Goal: Task Accomplishment & Management: Manage account settings

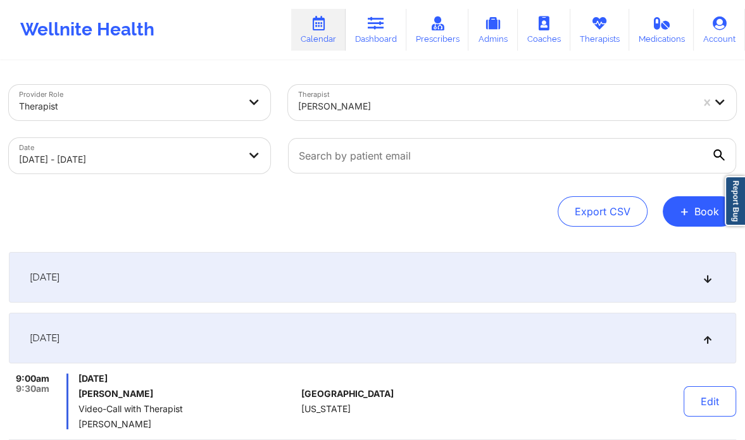
click at [387, 101] on div at bounding box center [495, 106] width 394 height 15
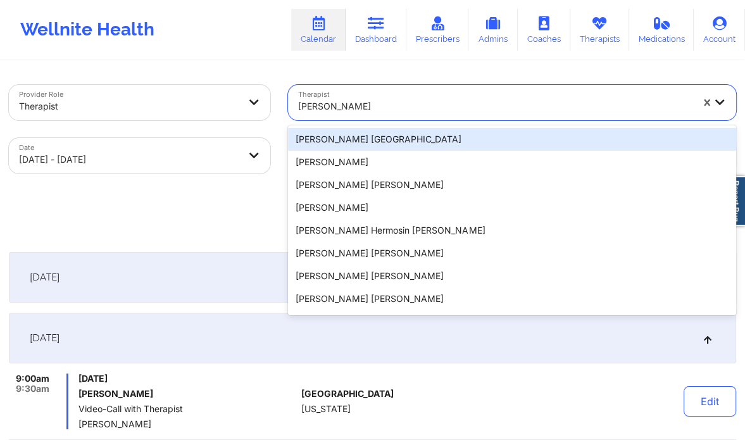
click at [387, 101] on div at bounding box center [495, 106] width 394 height 15
paste input "[PERSON_NAME]"
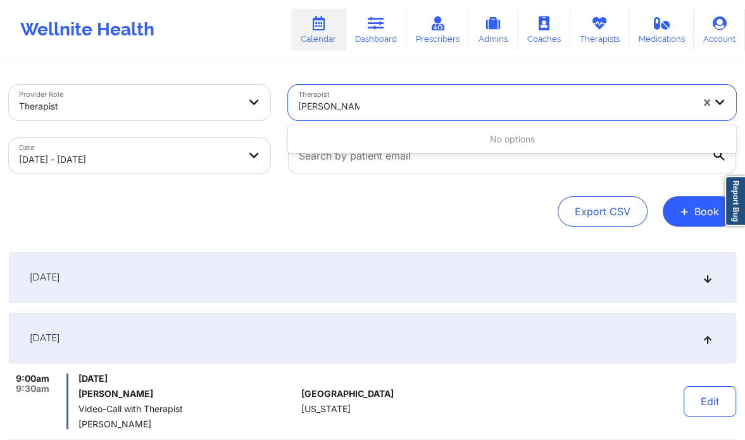
type input "[PERSON_NAME]"
select select "2025-9"
select select "2025-10"
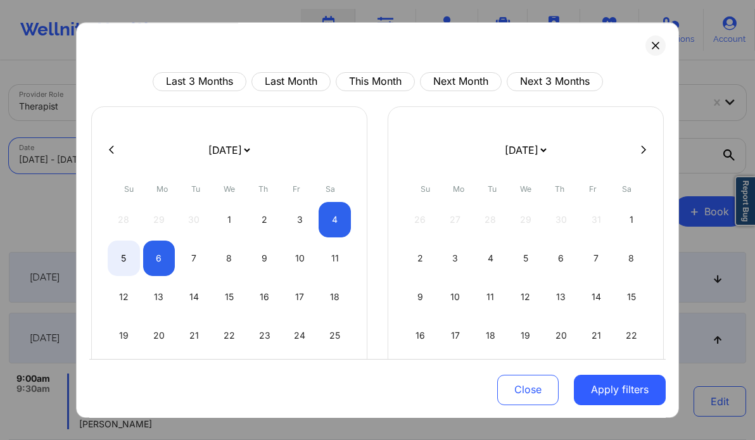
click at [147, 163] on body "Wellnite Health Calendar Dashboard Prescribers Admins Coaches Therapists Medica…" at bounding box center [377, 220] width 755 height 440
click at [598, 387] on button "Apply filters" at bounding box center [620, 389] width 92 height 30
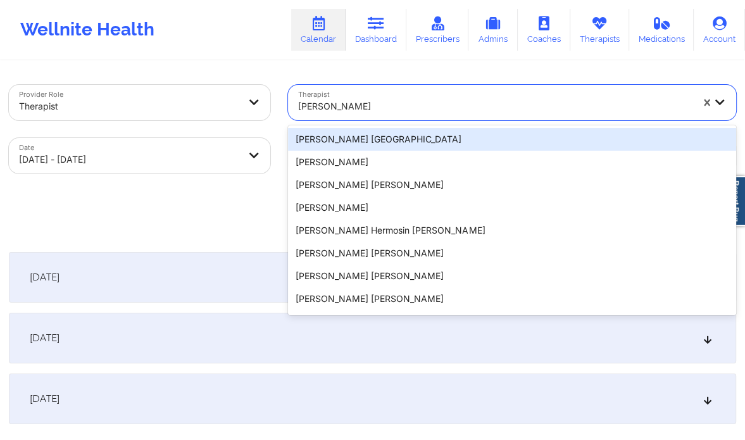
click at [409, 109] on div at bounding box center [495, 106] width 394 height 15
paste input "[PERSON_NAME]"
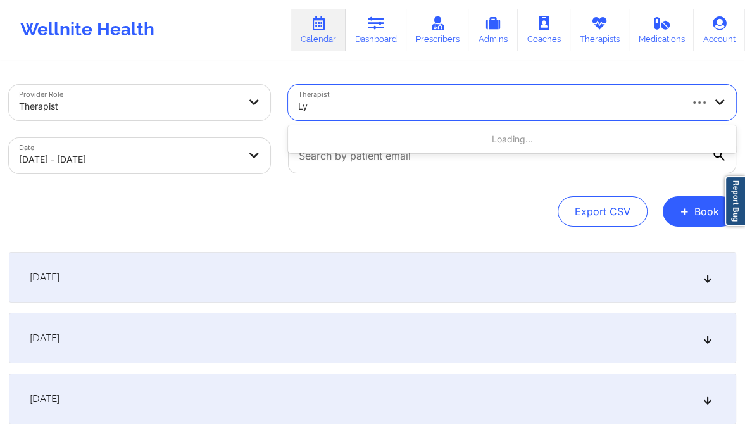
type input "L"
type input "[PERSON_NAME]"
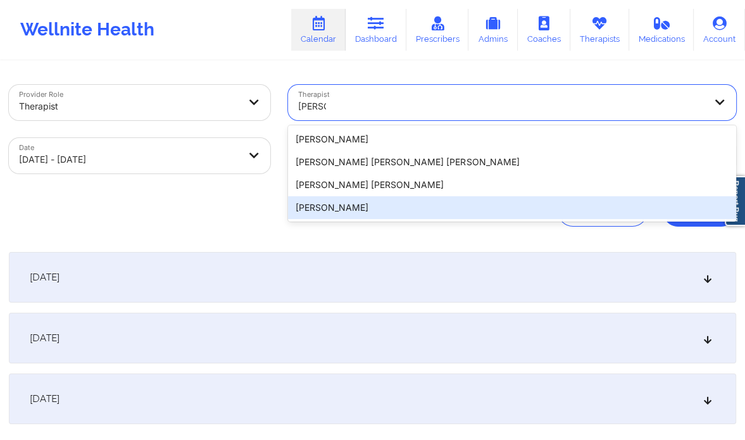
click at [348, 204] on div "[PERSON_NAME]" at bounding box center [512, 207] width 448 height 23
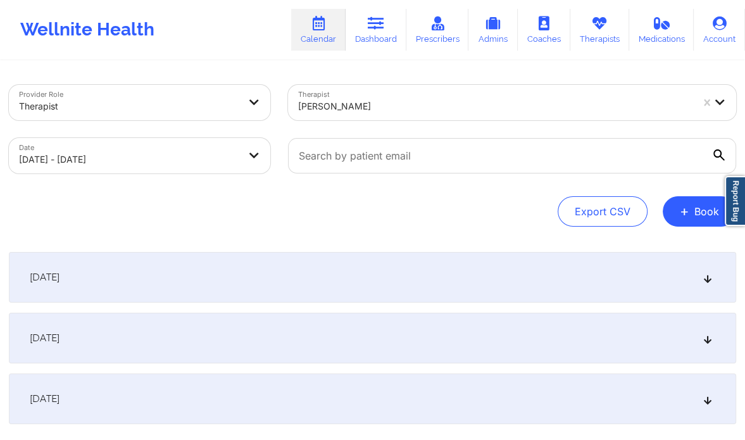
click at [382, 289] on div "[DATE]" at bounding box center [372, 277] width 727 height 51
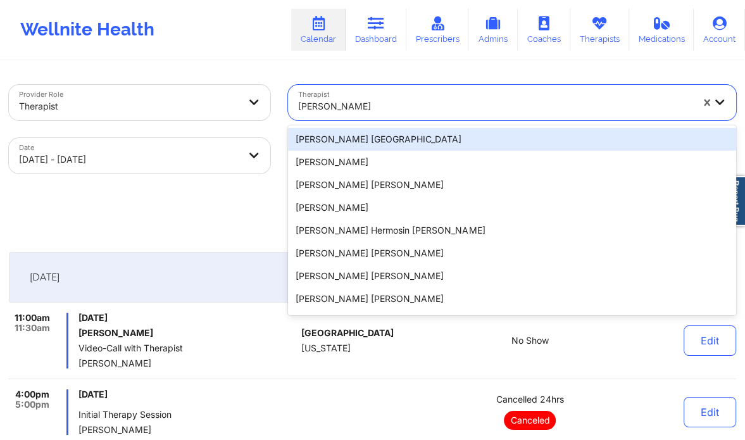
click at [427, 106] on div at bounding box center [495, 106] width 394 height 15
paste input "[PERSON_NAME]"
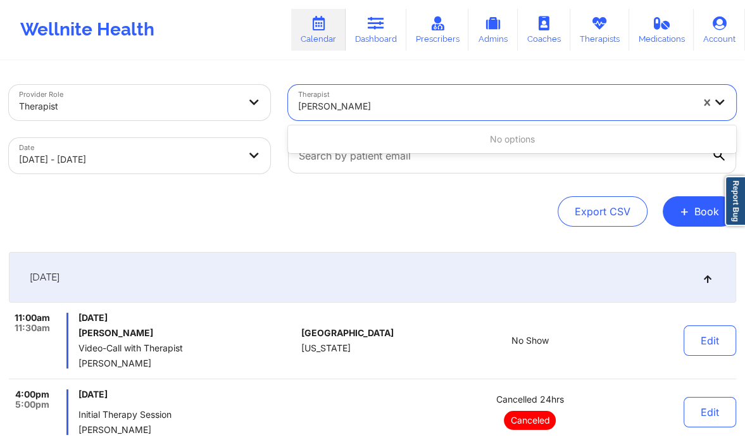
click at [337, 103] on input "[PERSON_NAME]" at bounding box center [336, 106] width 76 height 13
type input "[PERSON_NAME]"
click at [377, 100] on div at bounding box center [495, 106] width 394 height 15
paste input "[PERSON_NAME]"
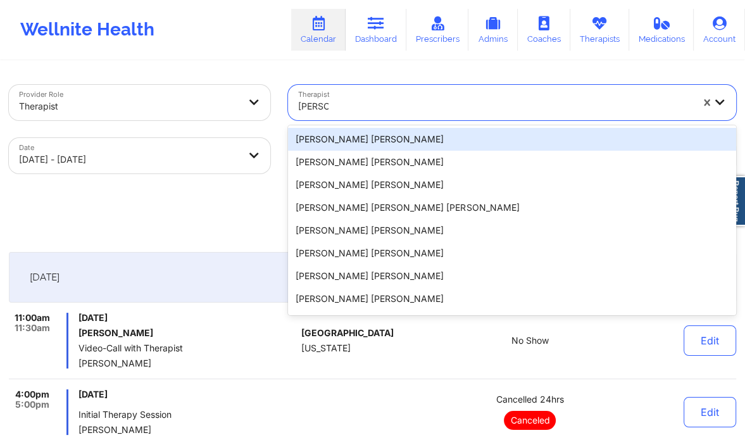
type input "[PERSON_NAME]"
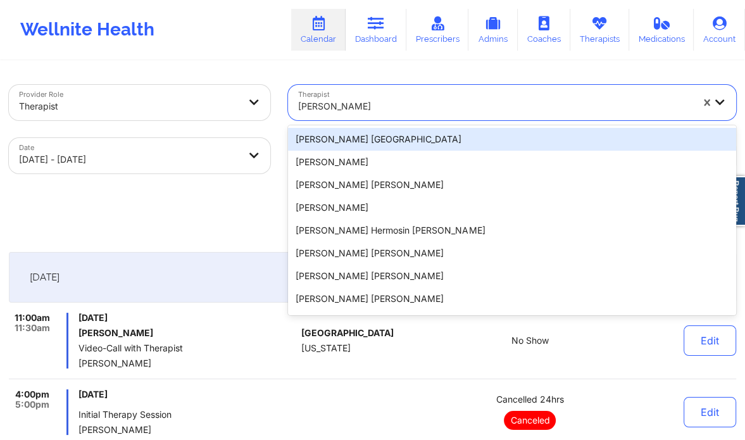
click at [365, 101] on div at bounding box center [495, 106] width 394 height 15
paste input "[PERSON_NAME]"
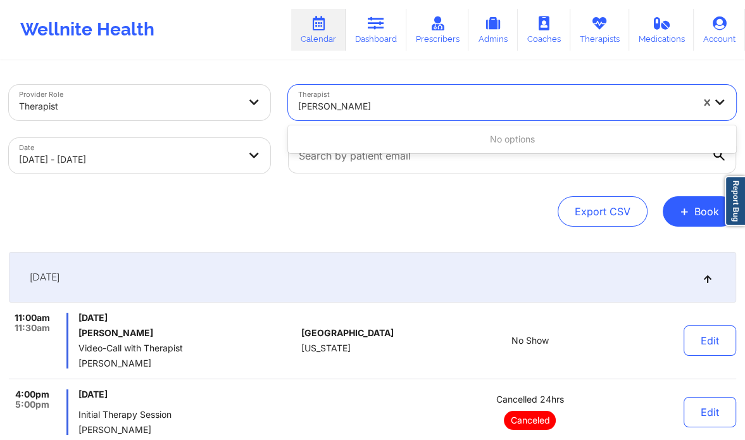
click at [337, 104] on input "[PERSON_NAME]" at bounding box center [336, 106] width 76 height 13
type input "[PERSON_NAME]"
click at [377, 109] on div at bounding box center [495, 106] width 394 height 15
paste input "[PERSON_NAME]"
click at [336, 110] on input "[PERSON_NAME]" at bounding box center [336, 106] width 76 height 13
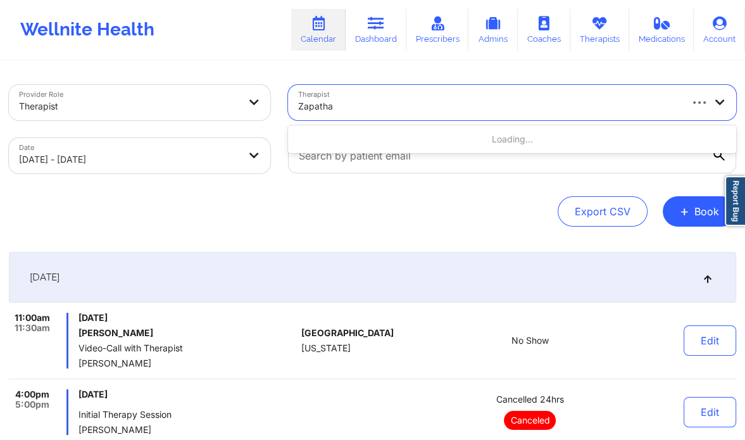
type input "Zapatha"
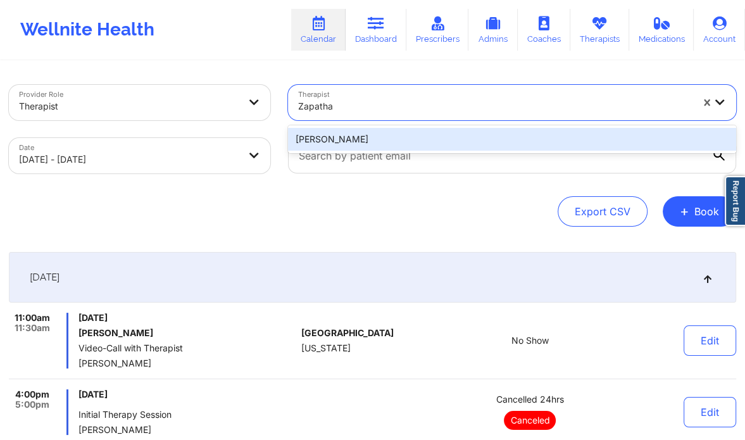
click at [360, 140] on div "[PERSON_NAME]" at bounding box center [512, 139] width 448 height 23
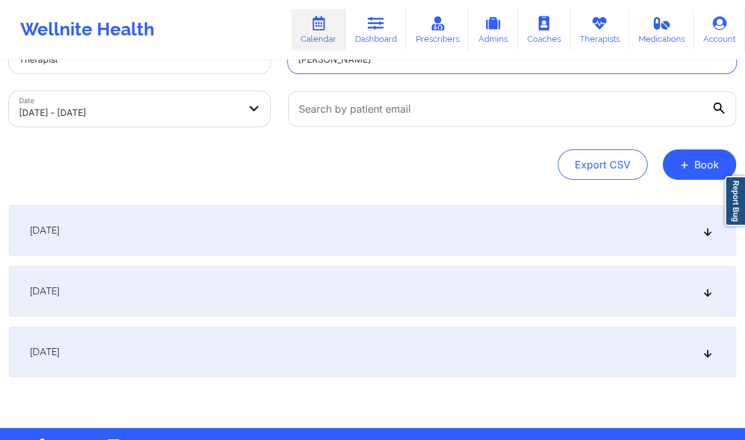
scroll to position [47, 0]
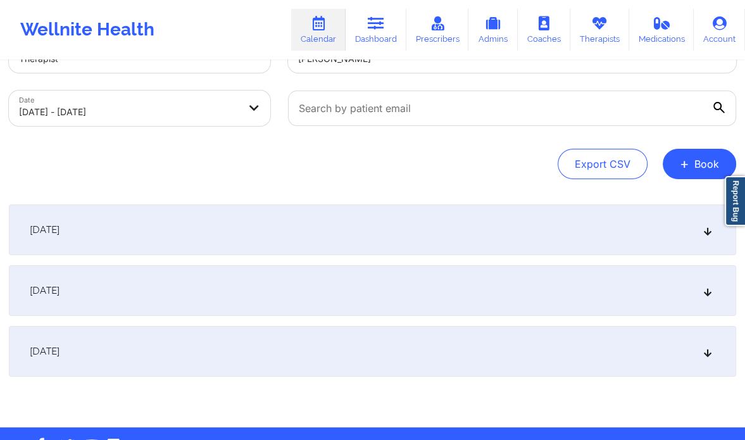
click at [703, 294] on icon at bounding box center [708, 290] width 11 height 9
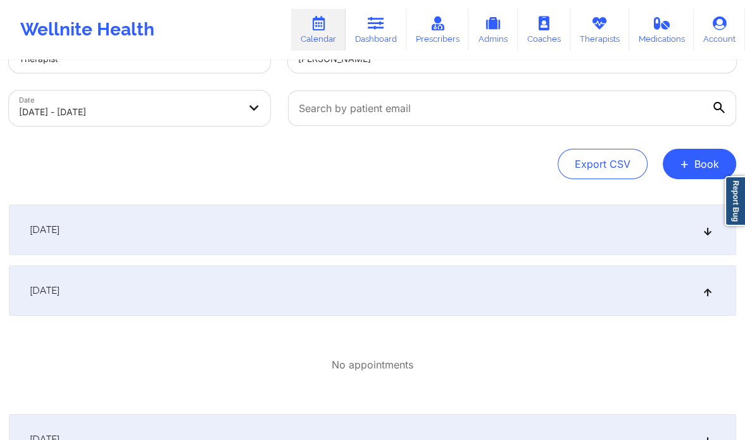
click at [710, 230] on icon at bounding box center [708, 229] width 11 height 9
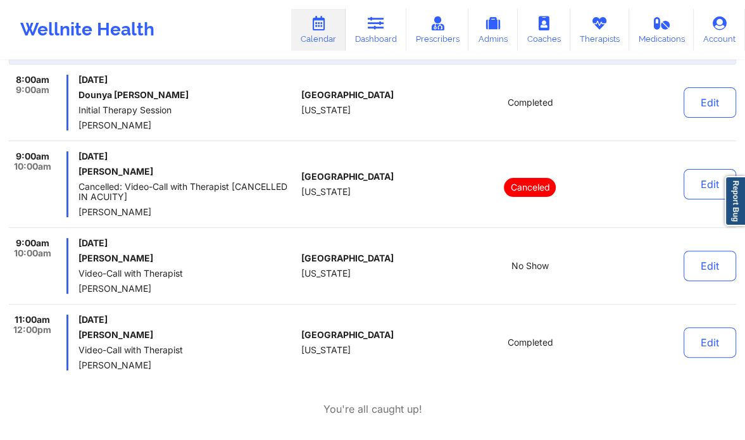
scroll to position [0, 0]
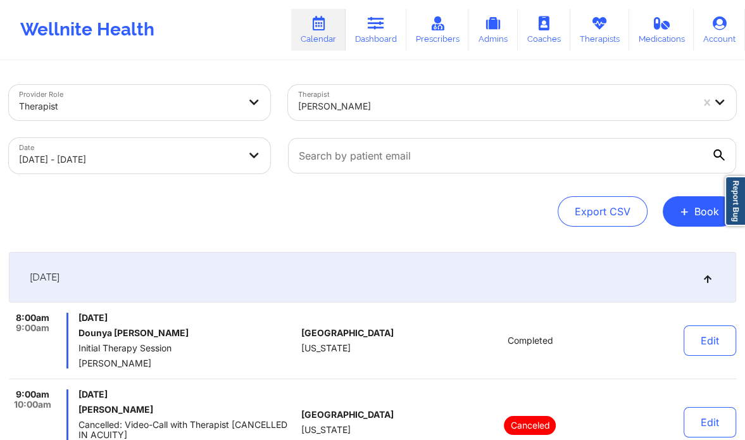
select select "2025-9"
select select "2025-10"
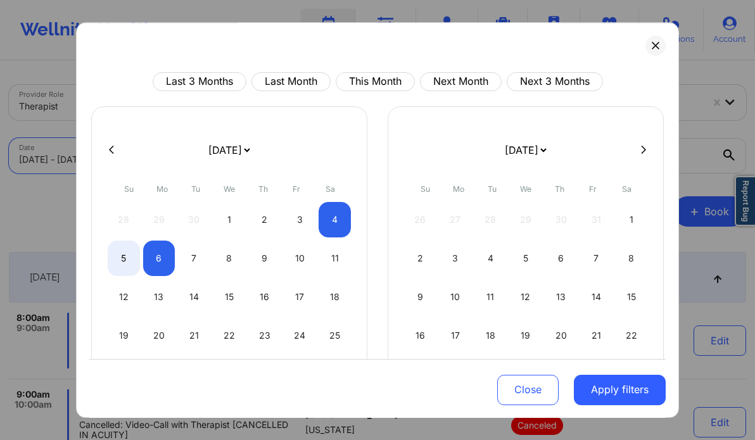
click at [234, 161] on body "Wellnite Health Calendar Dashboard Prescribers Admins Coaches Therapists Medica…" at bounding box center [377, 220] width 755 height 440
click at [291, 265] on div "10" at bounding box center [300, 258] width 32 height 35
select select "2025-9"
select select "2025-10"
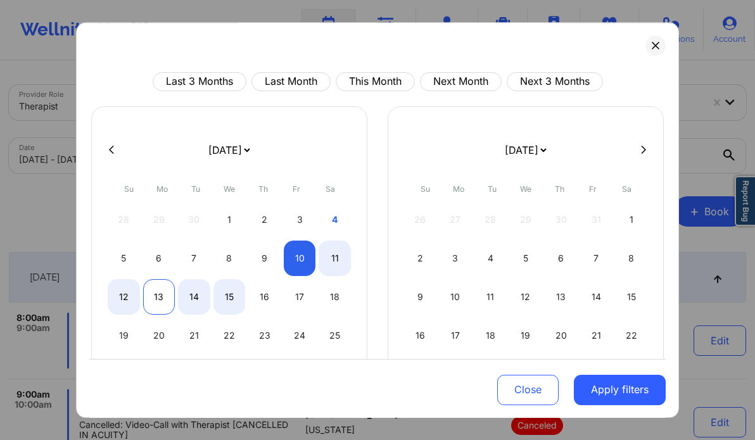
select select "2025-9"
select select "2025-10"
click at [157, 297] on div "13" at bounding box center [159, 296] width 32 height 35
select select "2025-9"
select select "2025-10"
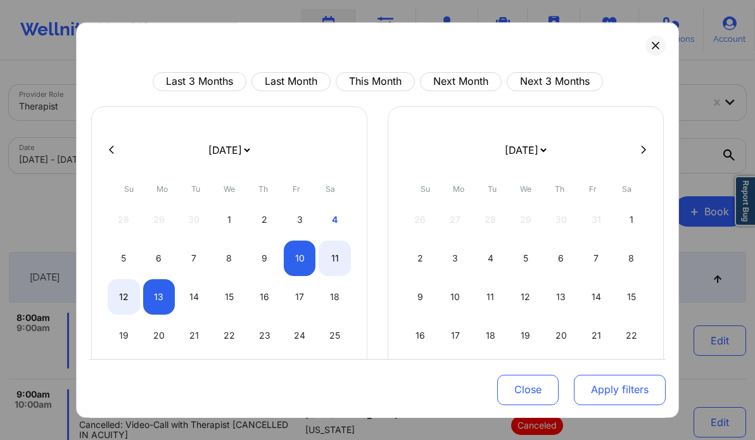
click at [610, 392] on button "Apply filters" at bounding box center [620, 389] width 92 height 30
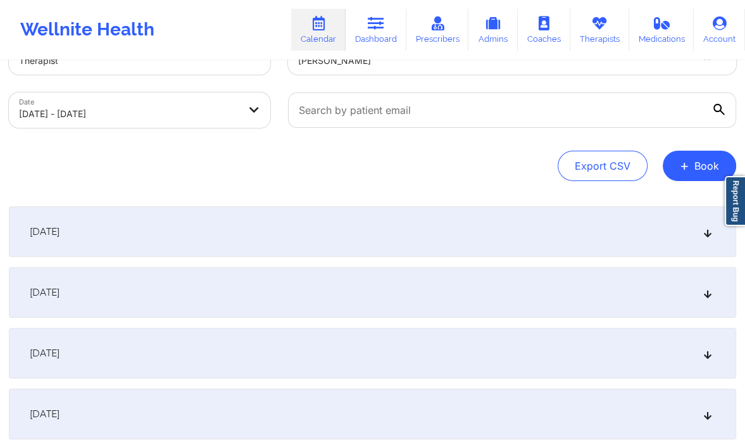
scroll to position [46, 0]
click at [709, 294] on icon at bounding box center [708, 292] width 11 height 9
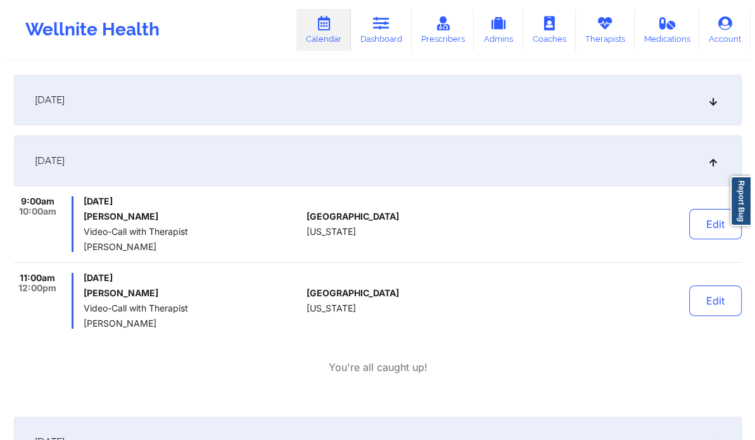
scroll to position [0, 0]
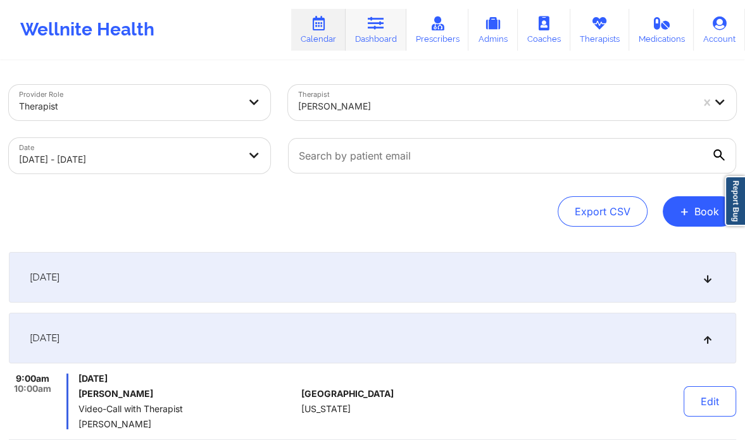
click at [382, 28] on icon at bounding box center [376, 23] width 16 height 14
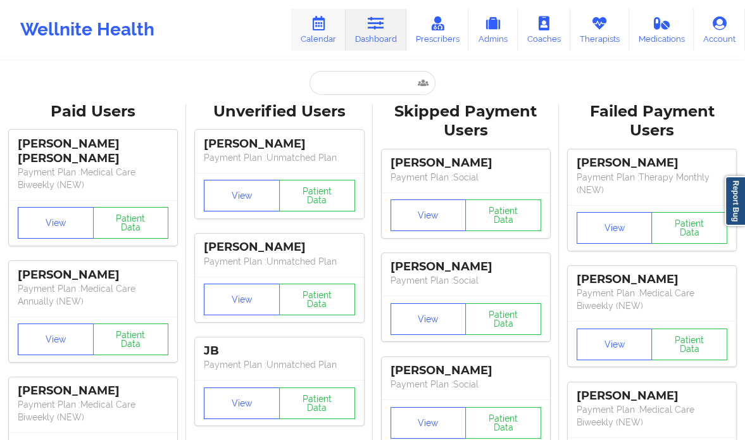
click at [320, 24] on icon at bounding box center [318, 23] width 16 height 14
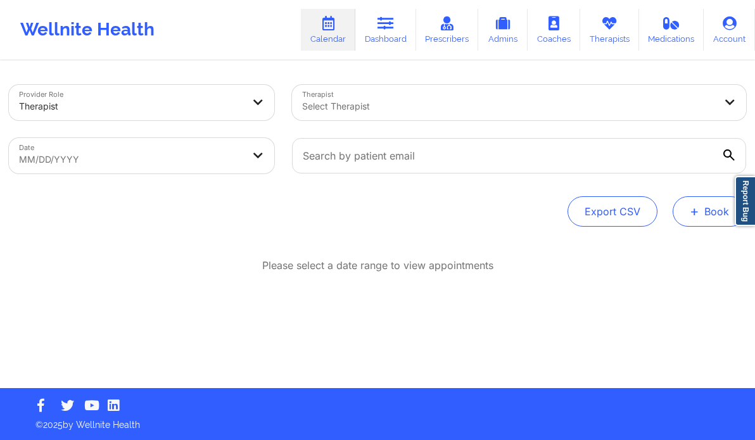
click at [684, 204] on button "+ Book" at bounding box center [708, 211] width 73 height 30
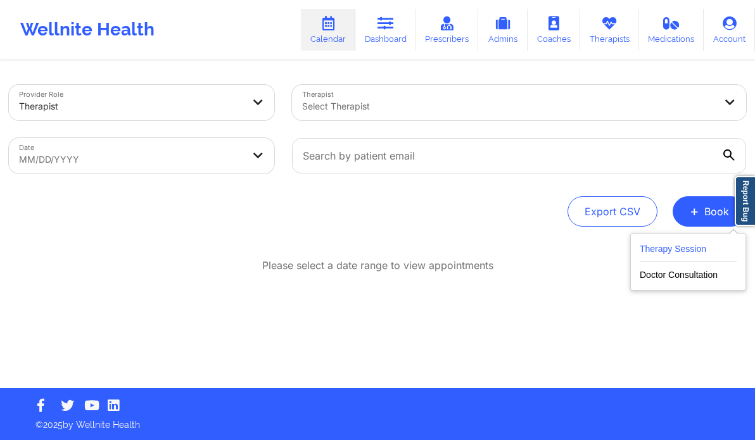
click at [654, 241] on button "Therapy Session" at bounding box center [687, 251] width 97 height 21
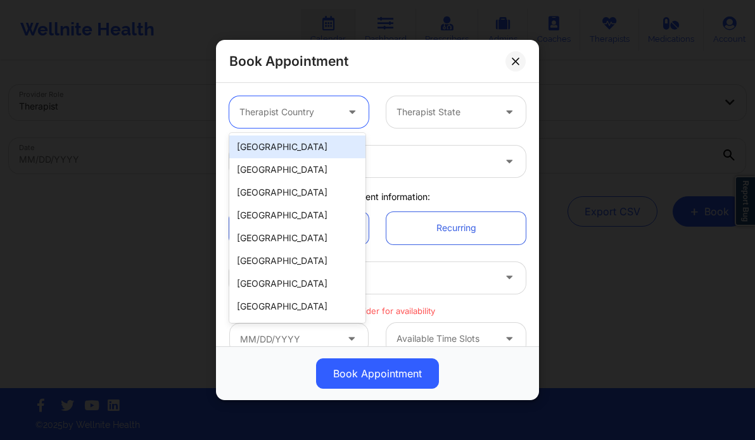
click at [317, 108] on div at bounding box center [288, 111] width 98 height 15
click at [293, 152] on div "[GEOGRAPHIC_DATA]" at bounding box center [297, 146] width 136 height 23
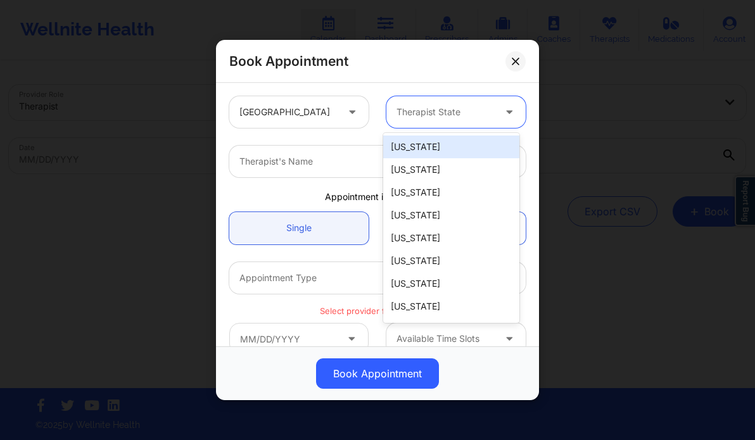
click at [465, 111] on div at bounding box center [445, 111] width 98 height 15
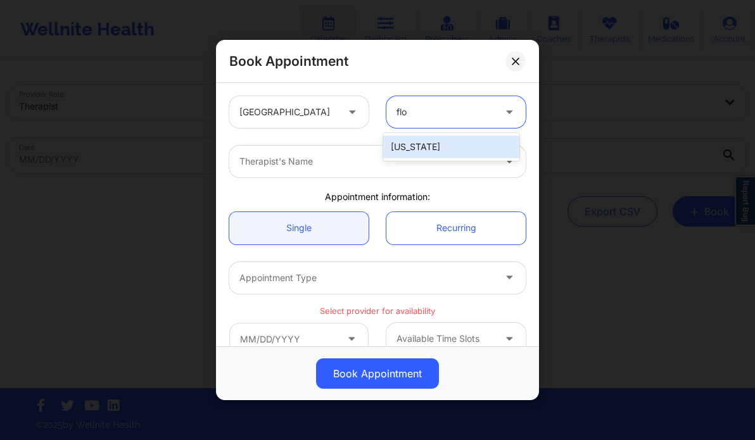
type input "flor"
click at [444, 146] on div "[US_STATE]" at bounding box center [451, 146] width 136 height 23
click at [308, 156] on div at bounding box center [366, 161] width 255 height 15
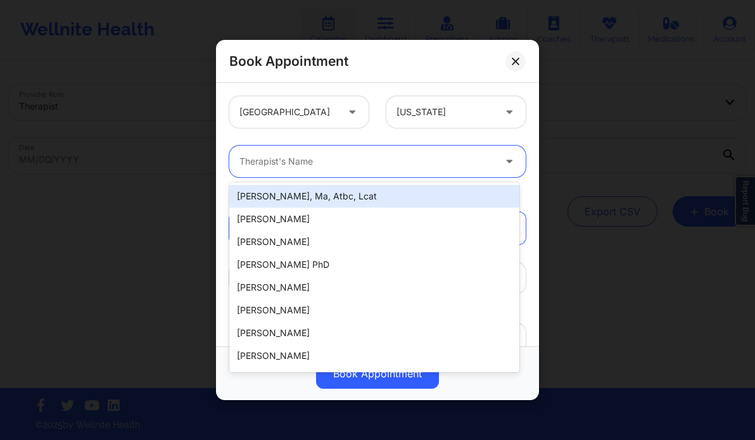
paste input "Susan P Zapatha"
type input "Susan P Zapatha"
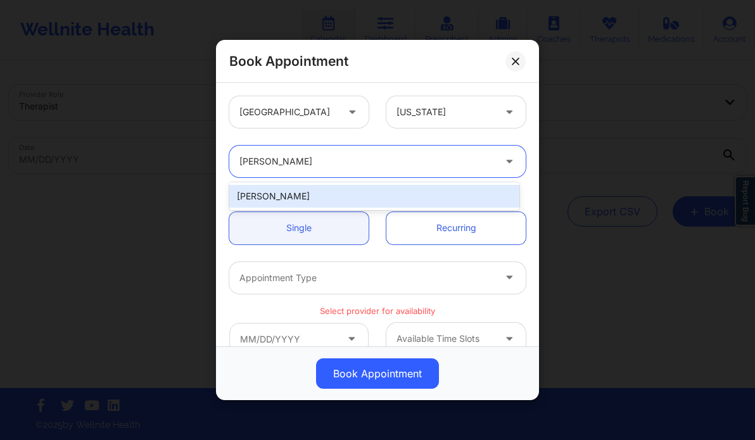
click at [302, 198] on div "Susan P Zapatha" at bounding box center [374, 196] width 290 height 23
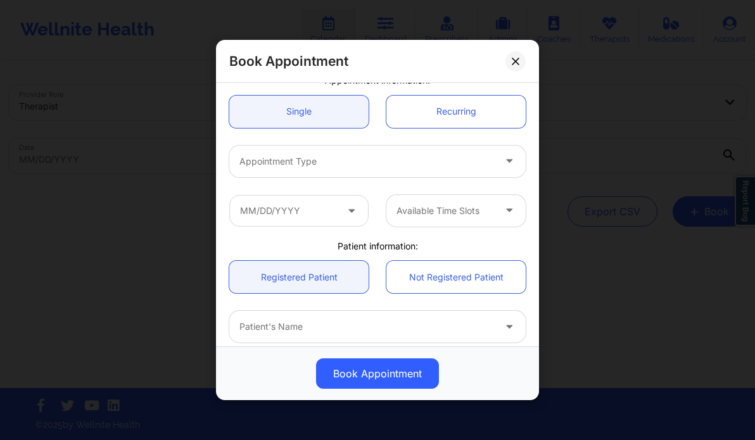
scroll to position [118, 0]
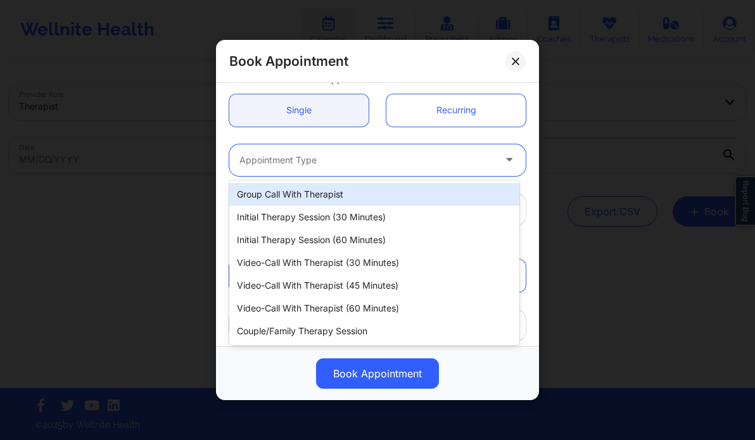
click at [344, 155] on div at bounding box center [366, 160] width 255 height 15
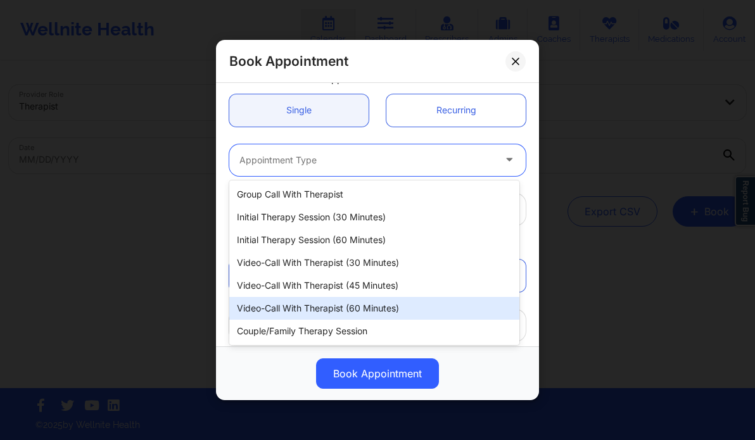
click at [356, 309] on div "Video-Call with Therapist (60 minutes)" at bounding box center [374, 308] width 290 height 23
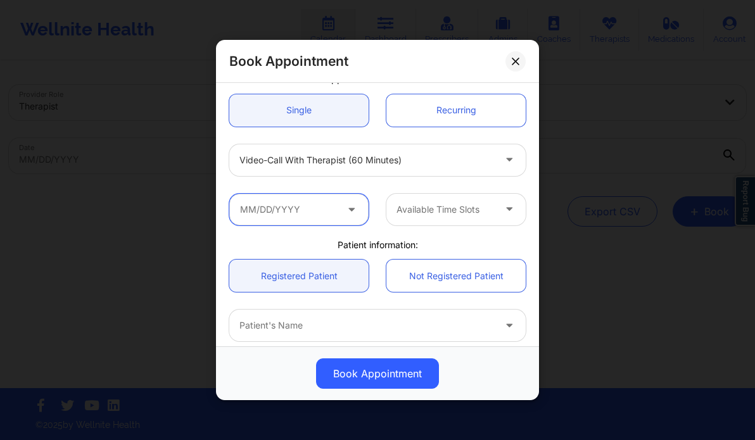
click at [329, 210] on input "text" at bounding box center [298, 210] width 139 height 32
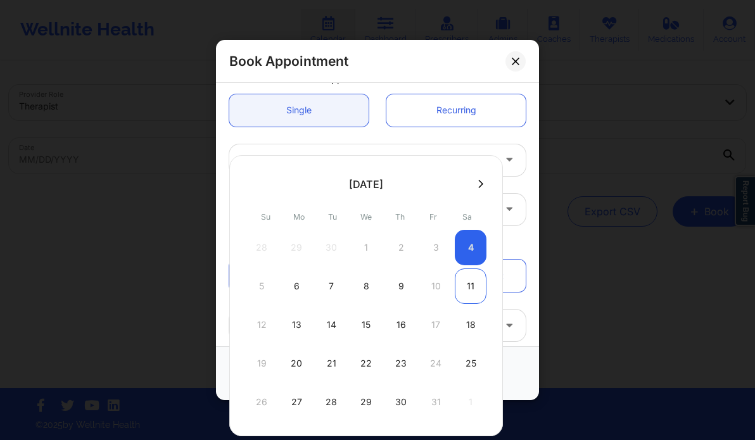
click at [464, 278] on div "11" at bounding box center [471, 285] width 32 height 35
type input "10/11/2025"
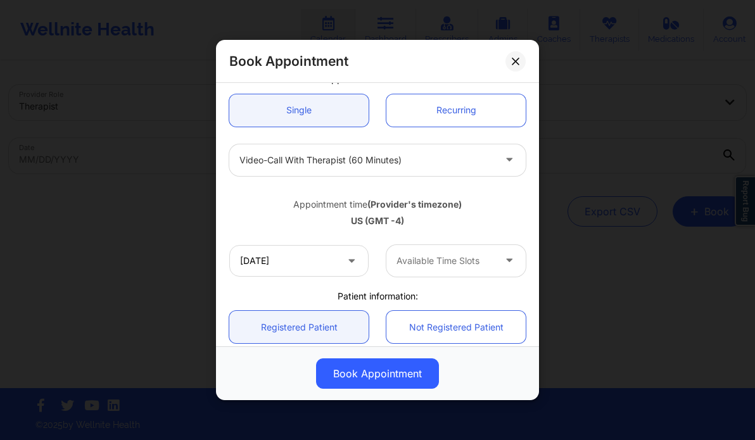
click at [479, 263] on div at bounding box center [445, 260] width 98 height 15
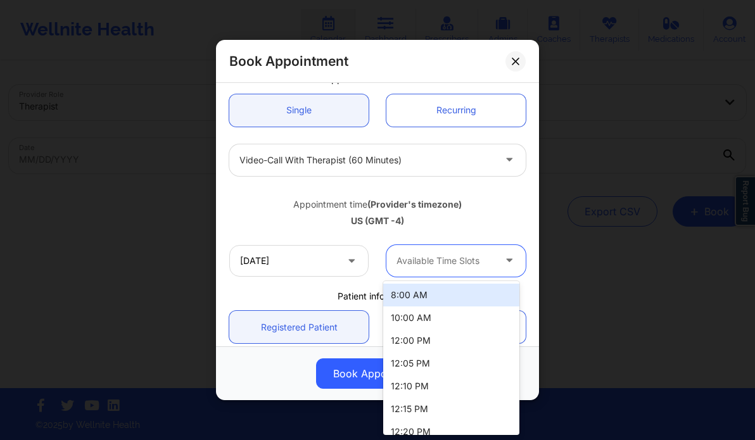
click at [456, 261] on div at bounding box center [445, 260] width 98 height 15
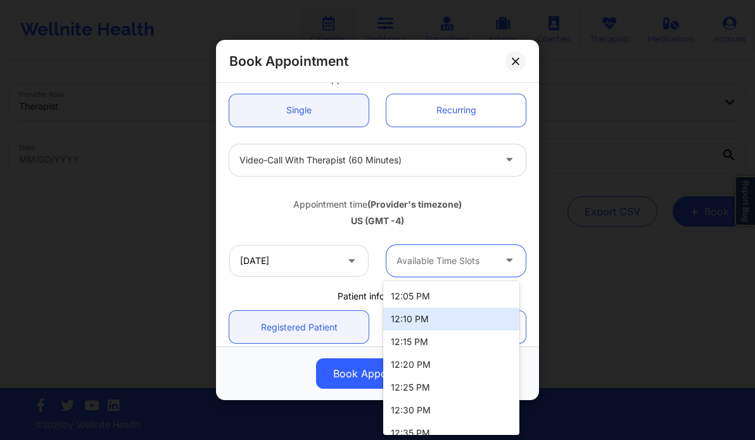
scroll to position [0, 0]
click at [432, 317] on div "10:00 AM" at bounding box center [451, 317] width 136 height 23
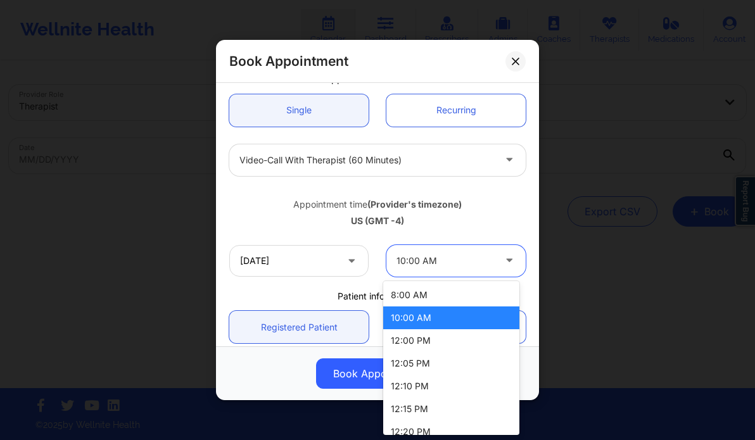
click at [503, 255] on icon at bounding box center [509, 258] width 13 height 11
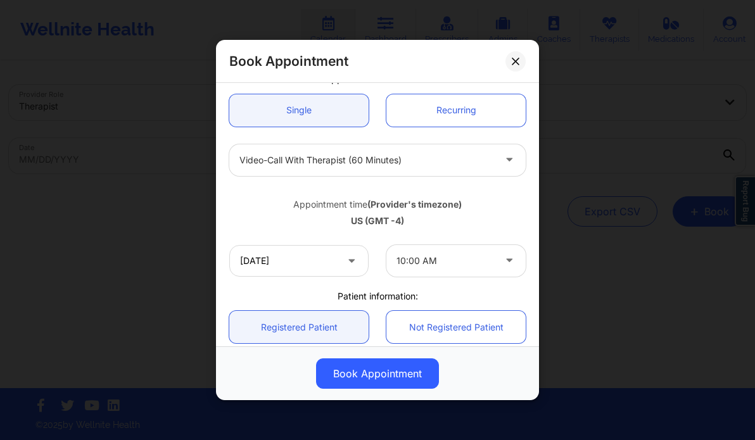
click at [282, 202] on div "Appointment time (Provider's timezone)" at bounding box center [377, 204] width 296 height 13
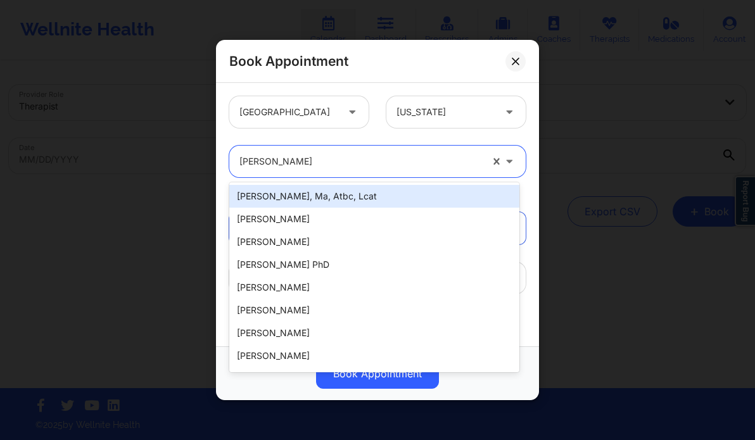
click at [339, 167] on div at bounding box center [360, 161] width 242 height 15
paste input "[PERSON_NAME]"
type input "[PERSON_NAME]"
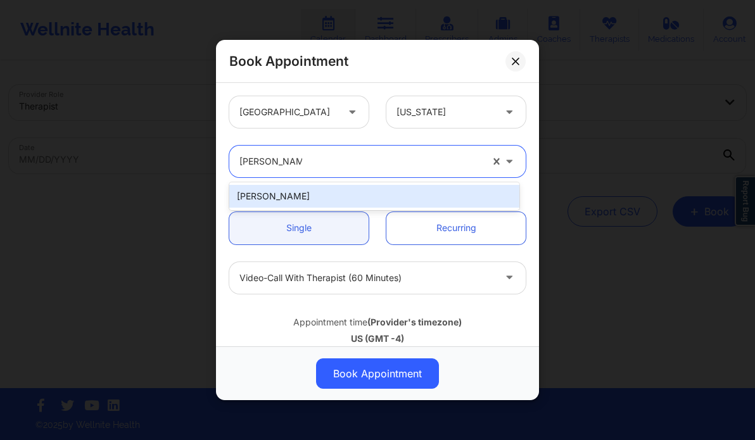
click at [327, 200] on div "[PERSON_NAME]" at bounding box center [374, 196] width 290 height 23
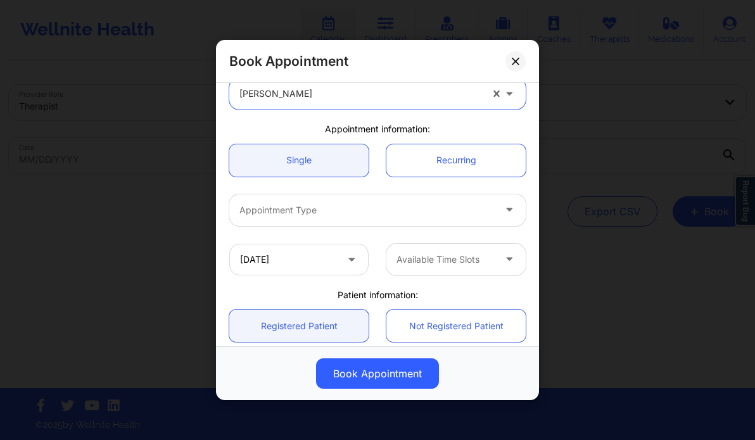
scroll to position [68, 0]
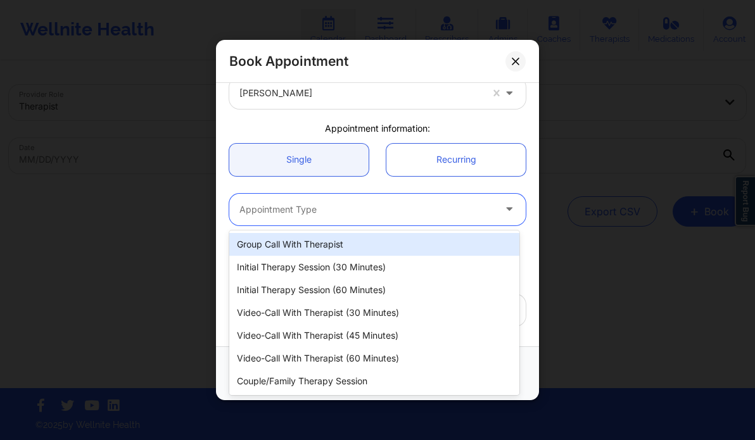
click at [303, 203] on div at bounding box center [366, 209] width 255 height 15
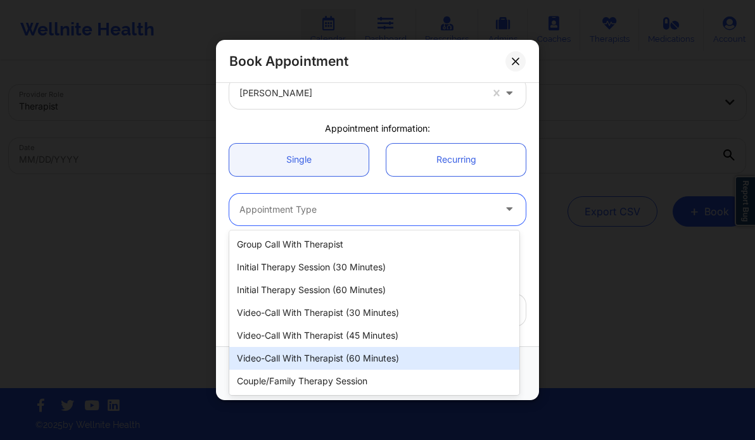
click at [385, 356] on div "Video-Call with Therapist (60 minutes)" at bounding box center [374, 358] width 290 height 23
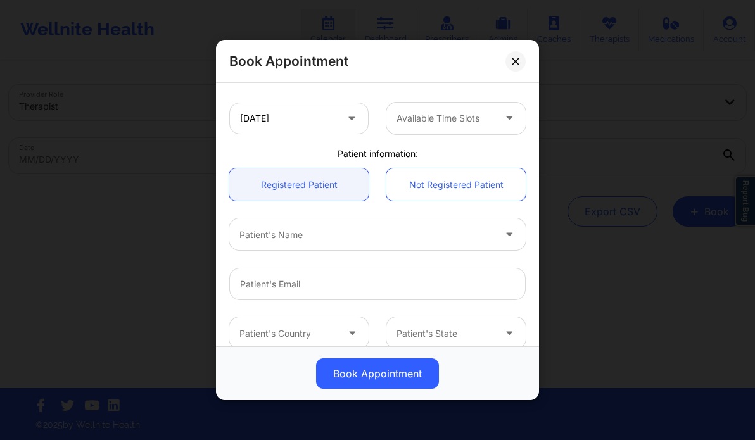
scroll to position [261, 0]
click at [335, 126] on input "10/11/2025" at bounding box center [298, 118] width 139 height 32
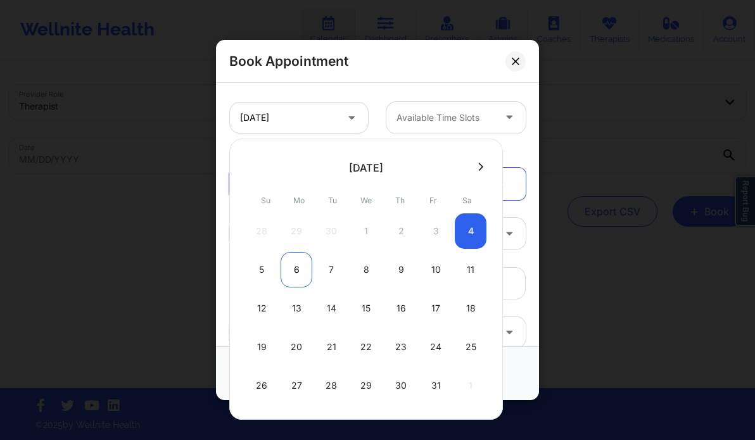
click at [294, 268] on div "6" at bounding box center [296, 269] width 32 height 35
type input "10/06/2025"
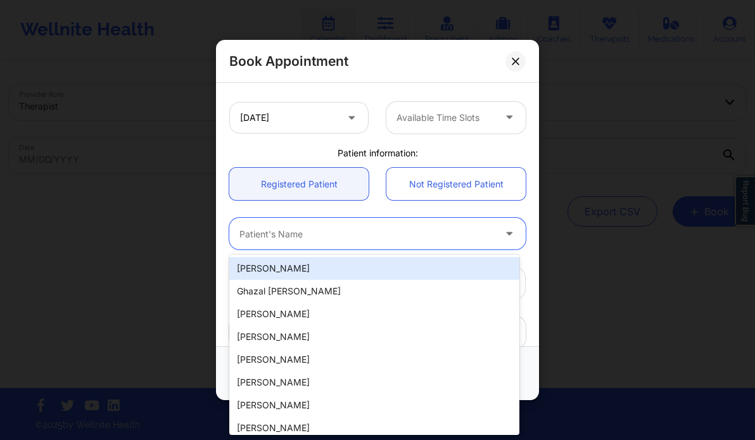
click at [347, 228] on div at bounding box center [366, 234] width 255 height 15
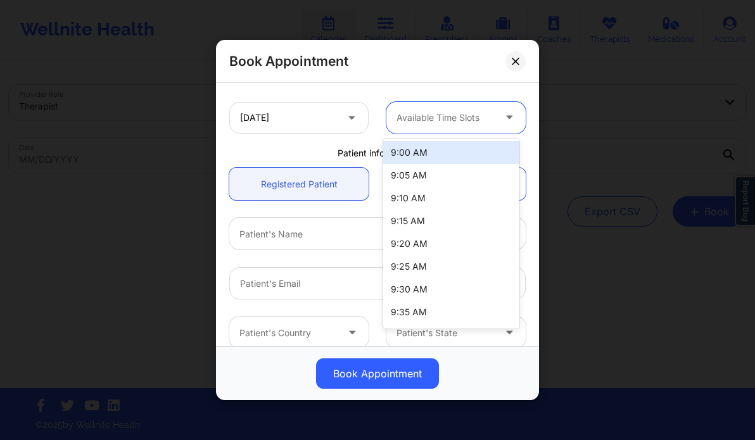
click at [446, 108] on div "Available Time Slots" at bounding box center [440, 118] width 109 height 32
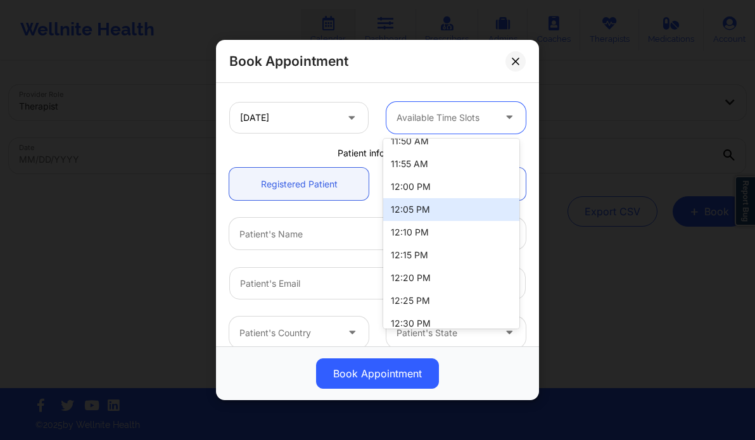
scroll to position [978, 0]
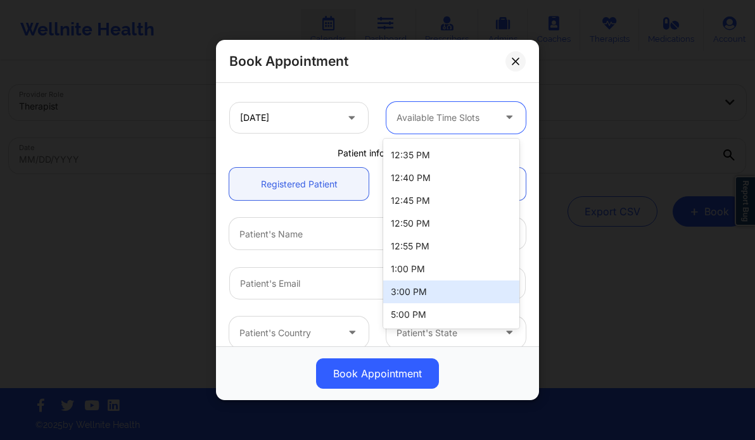
click at [469, 296] on div "3:00 PM" at bounding box center [451, 291] width 136 height 23
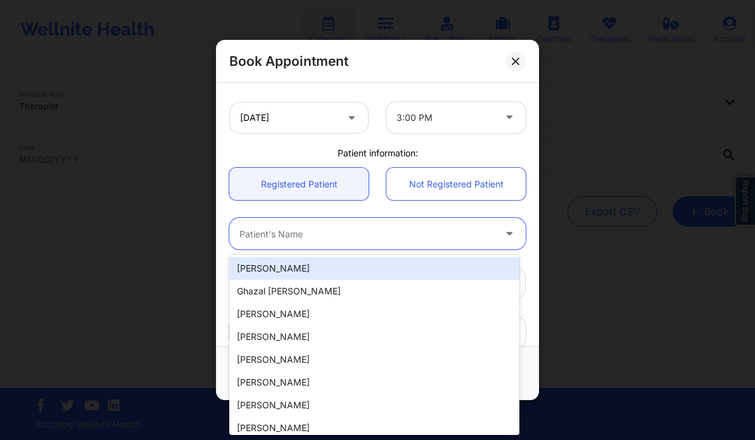
click at [277, 227] on div at bounding box center [366, 234] width 255 height 15
paste input "Makenna Suhrbier"
type input "Makenna Suhrbier"
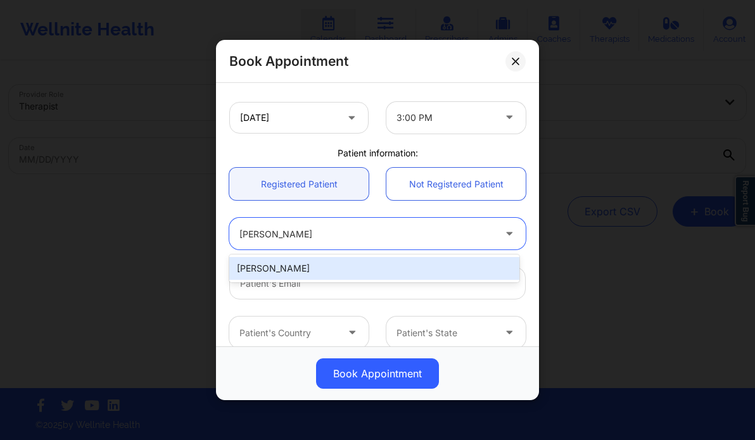
click at [330, 269] on div "Makenna Suhrbier" at bounding box center [374, 268] width 290 height 23
type input "modemmakenna@gmail.com"
type input "+18632421231"
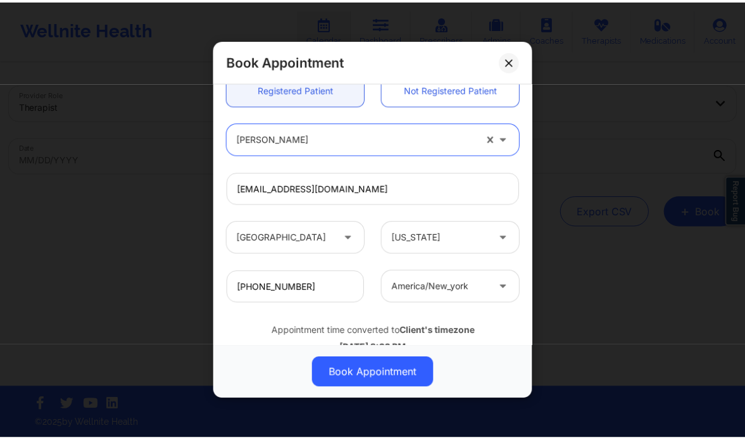
scroll to position [394, 0]
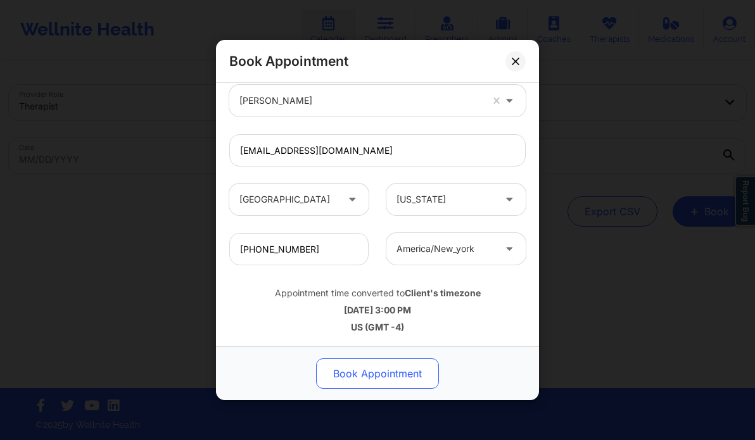
click at [359, 370] on button "Book Appointment" at bounding box center [377, 373] width 123 height 30
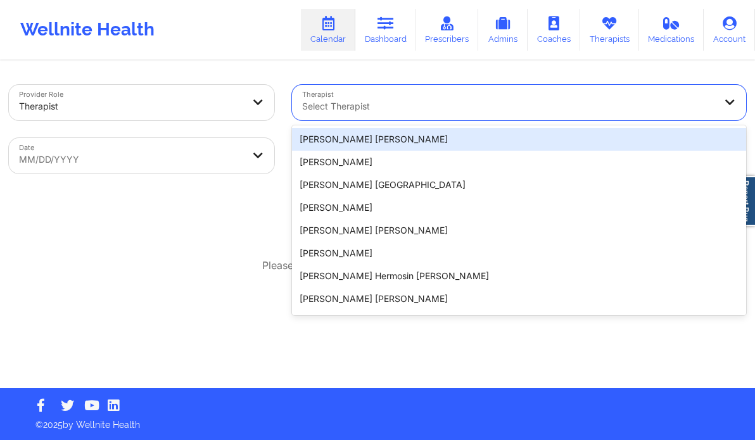
click at [393, 106] on div at bounding box center [508, 106] width 412 height 15
paste input "[PERSON_NAME]"
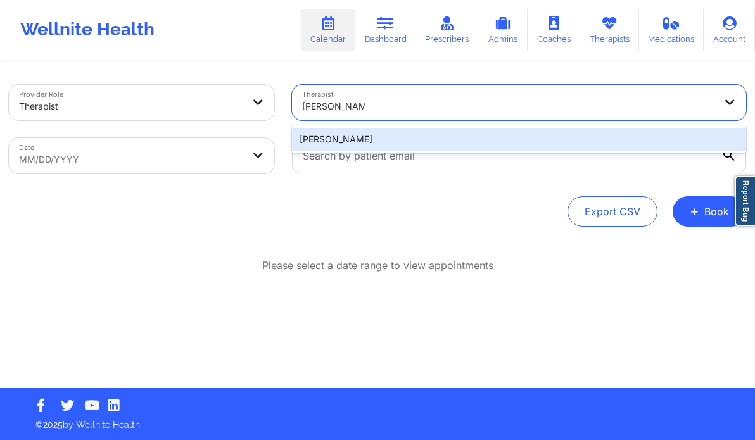
type input "[PERSON_NAME]"
select select "2025-8"
select select "2025-9"
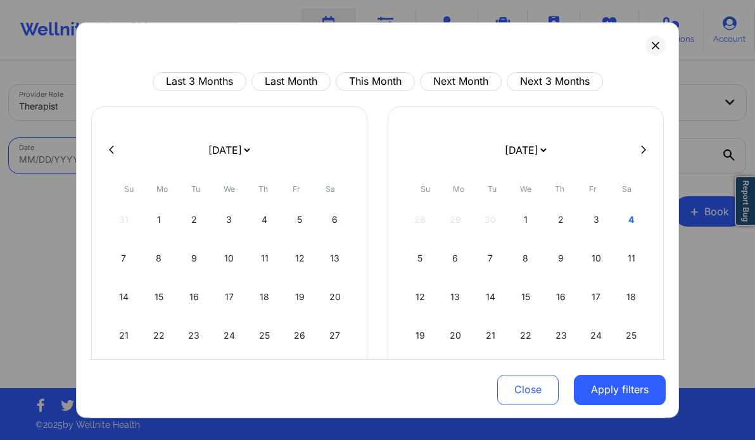
click at [249, 149] on body "Wellnite Health Calendar Dashboard Prescribers Admins Coaches Therapists Medica…" at bounding box center [377, 220] width 755 height 440
click at [626, 219] on div "4" at bounding box center [631, 219] width 32 height 35
select select "2025-9"
select select "2025-10"
select select "2025-9"
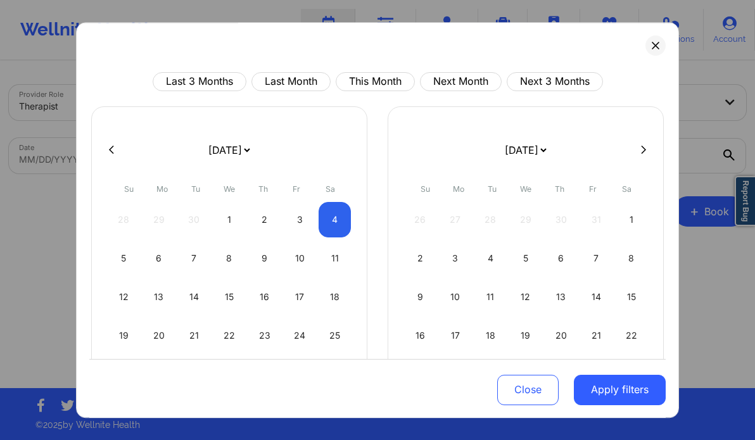
select select "2025-10"
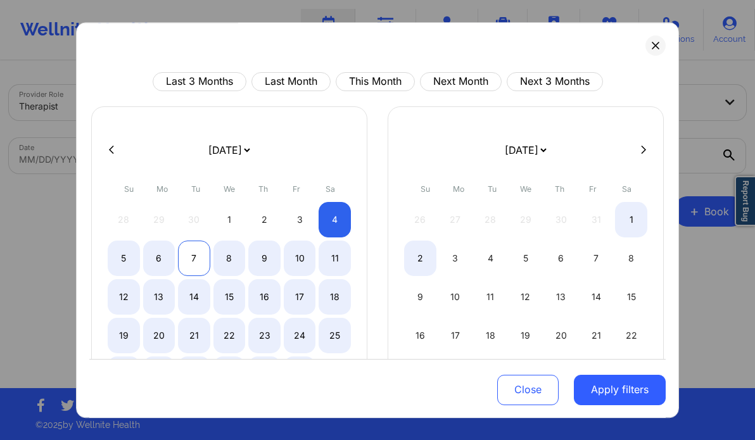
select select "2025-9"
select select "2025-10"
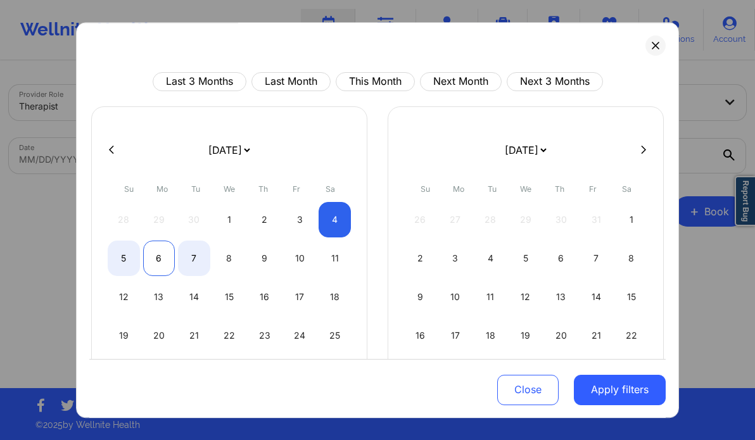
select select "2025-9"
select select "2025-10"
click at [160, 253] on div "6" at bounding box center [159, 258] width 32 height 35
select select "2025-9"
select select "2025-10"
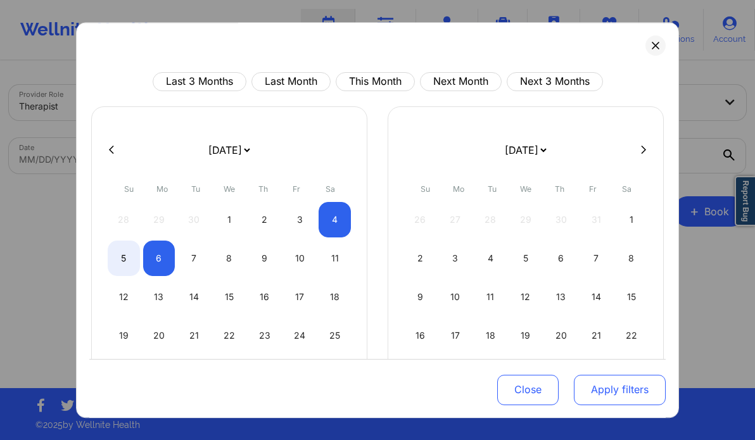
click at [598, 383] on button "Apply filters" at bounding box center [620, 389] width 92 height 30
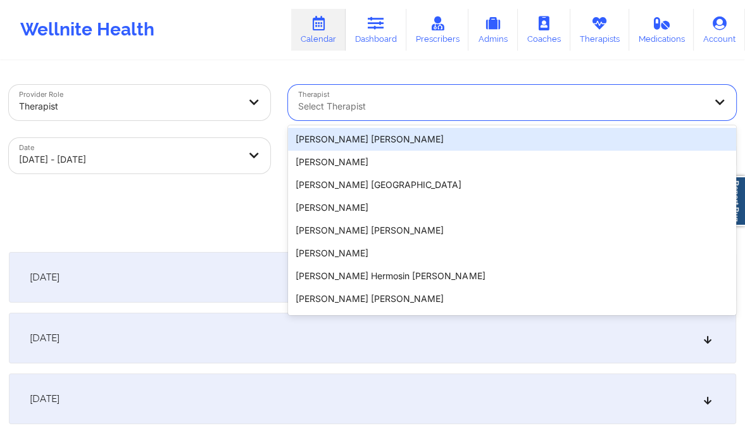
click at [418, 99] on div at bounding box center [501, 106] width 406 height 15
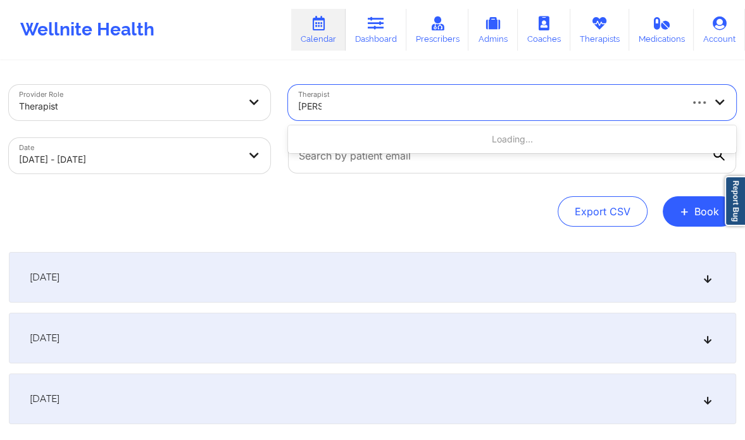
type input "donna"
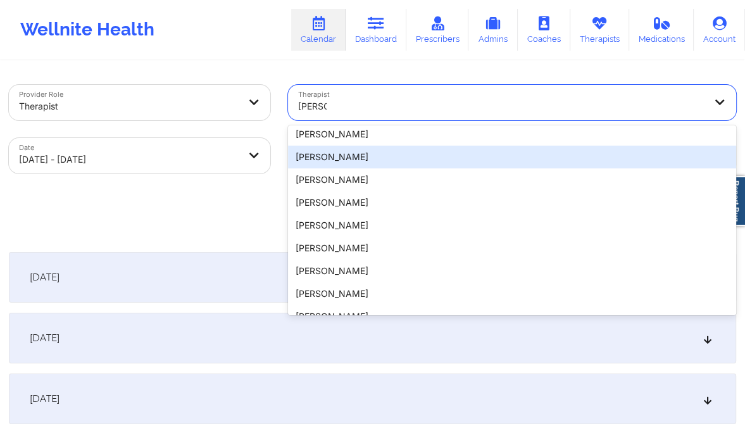
scroll to position [234, 0]
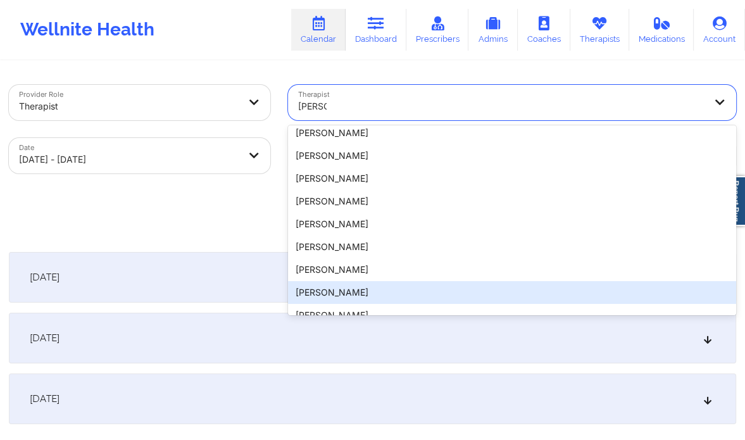
click at [394, 297] on div "[PERSON_NAME]" at bounding box center [512, 292] width 448 height 23
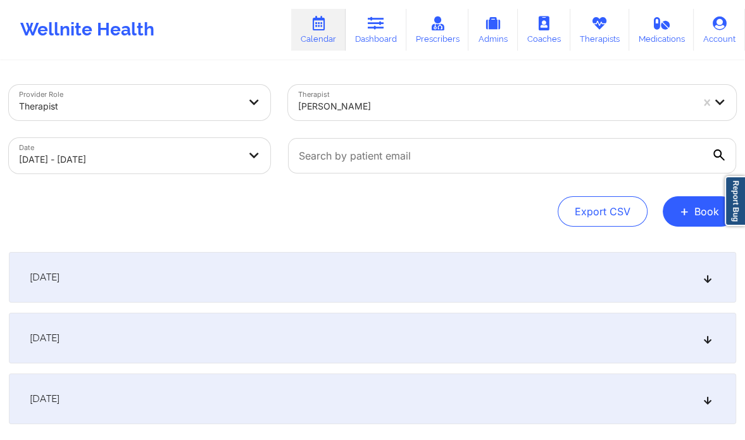
click at [355, 341] on div "October 5, 2025" at bounding box center [372, 338] width 727 height 51
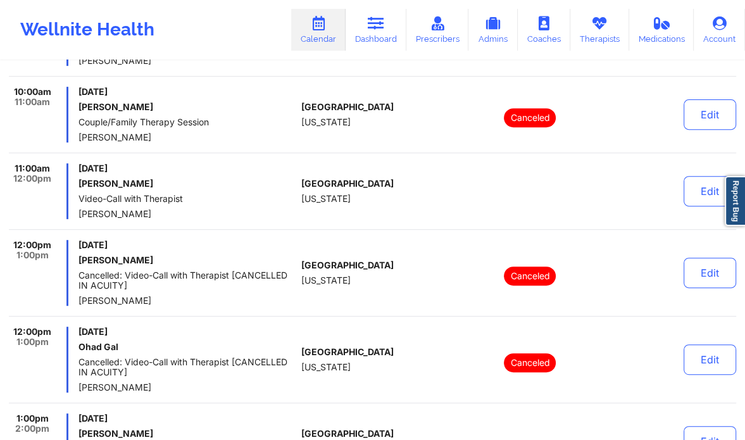
scroll to position [364, 0]
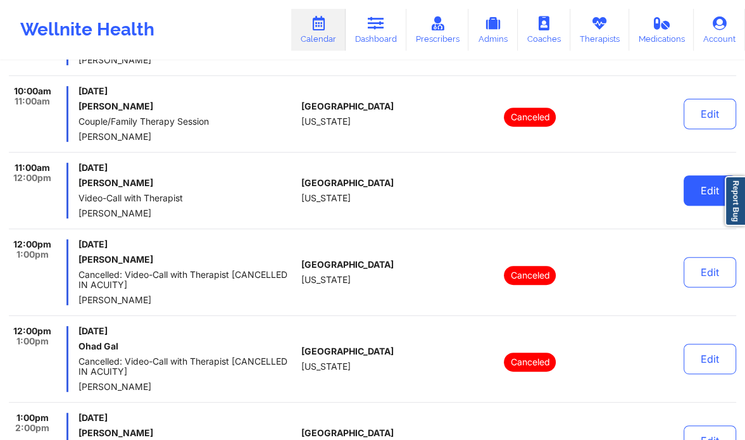
click at [702, 194] on button "Edit" at bounding box center [710, 190] width 53 height 30
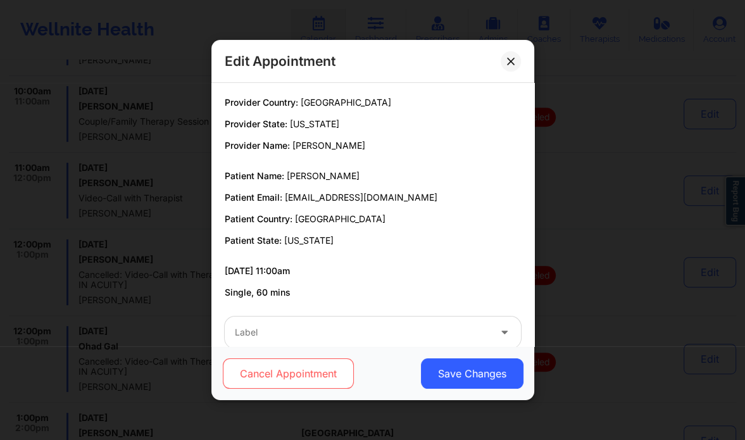
click at [310, 370] on button "Cancel Appointment" at bounding box center [287, 373] width 131 height 30
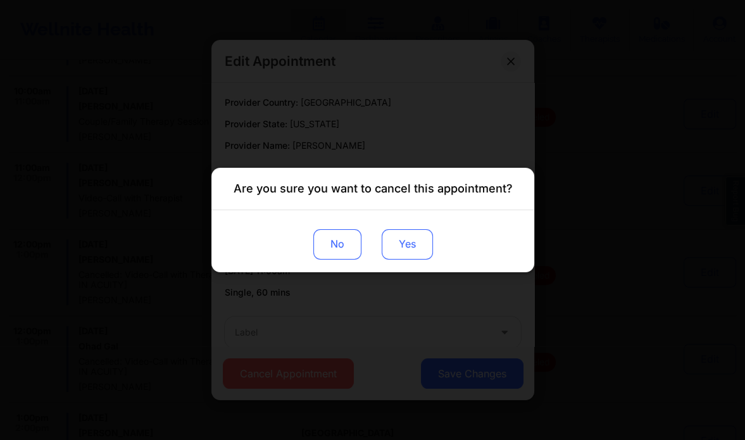
click at [416, 253] on button "Yes" at bounding box center [406, 244] width 51 height 30
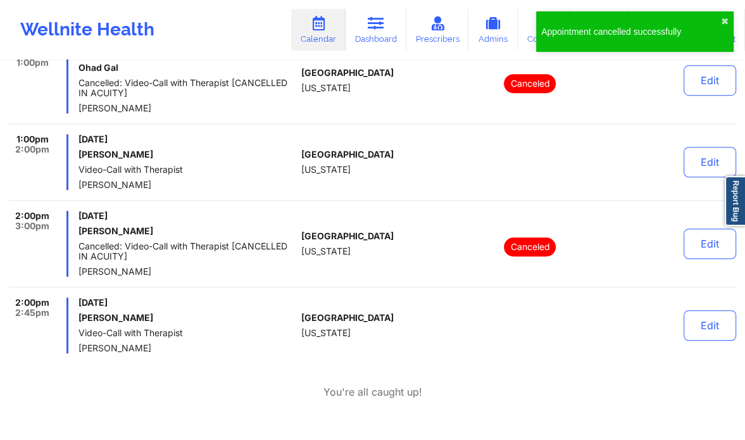
scroll to position [647, 0]
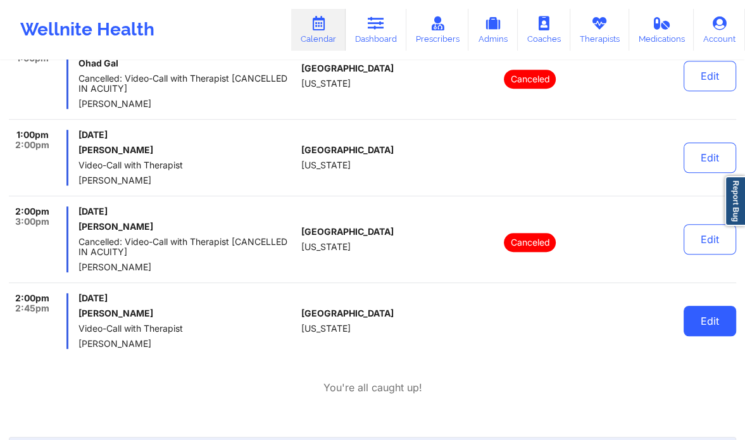
click at [708, 320] on button "Edit" at bounding box center [710, 321] width 53 height 30
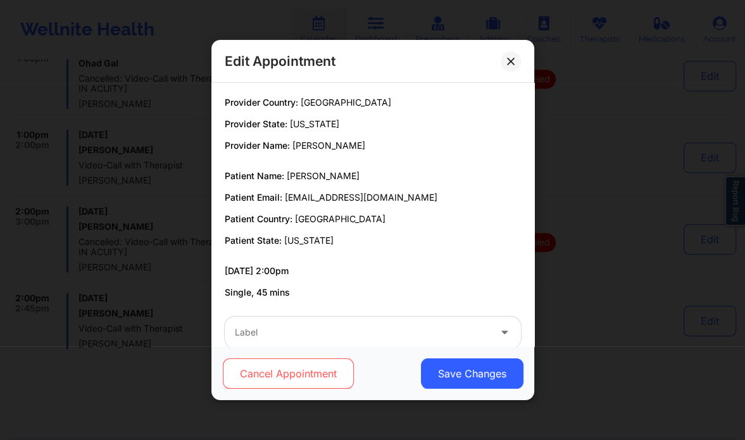
click at [326, 363] on button "Cancel Appointment" at bounding box center [287, 373] width 131 height 30
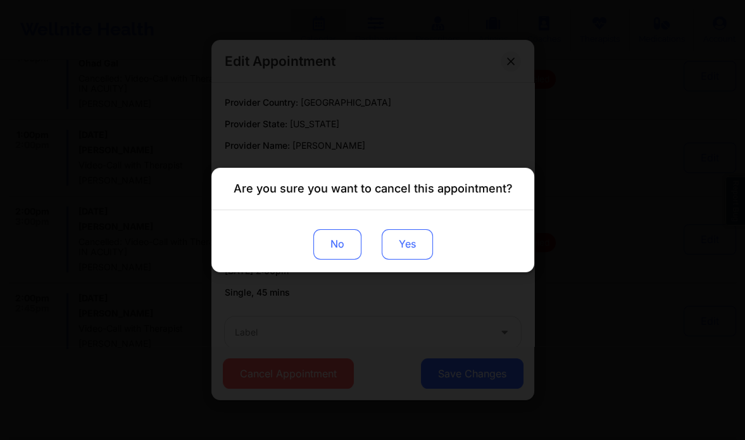
click at [406, 241] on button "Yes" at bounding box center [406, 244] width 51 height 30
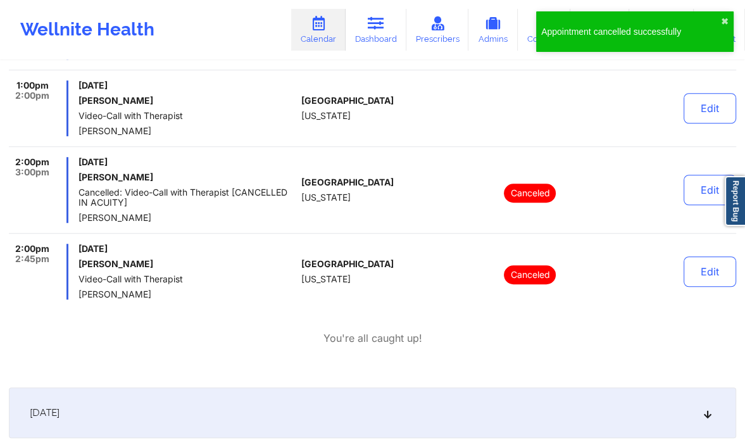
scroll to position [795, 0]
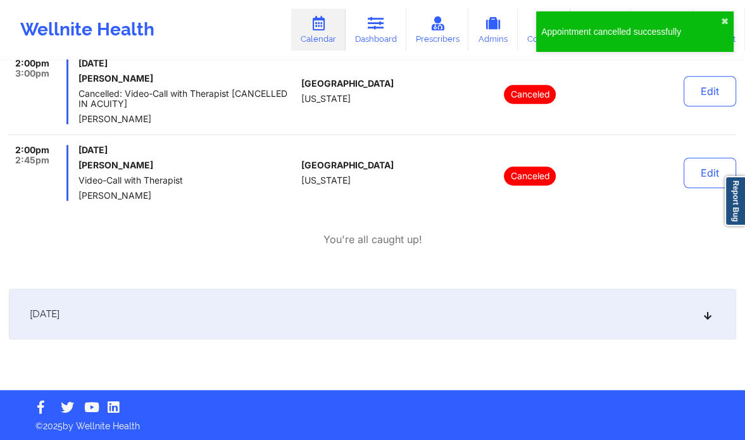
click at [708, 310] on icon at bounding box center [708, 314] width 11 height 9
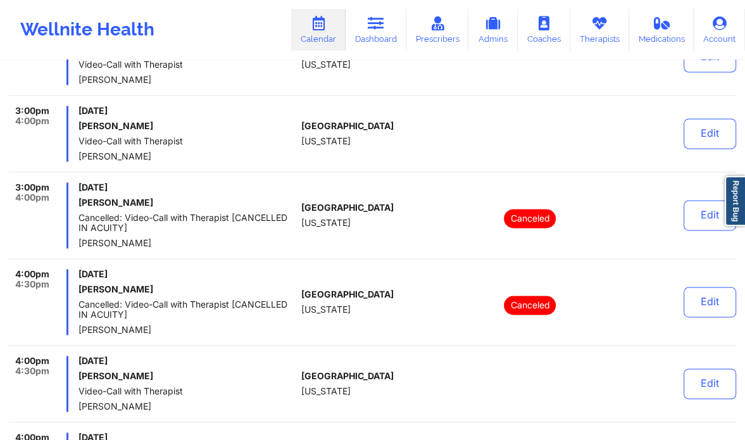
scroll to position [1380, 0]
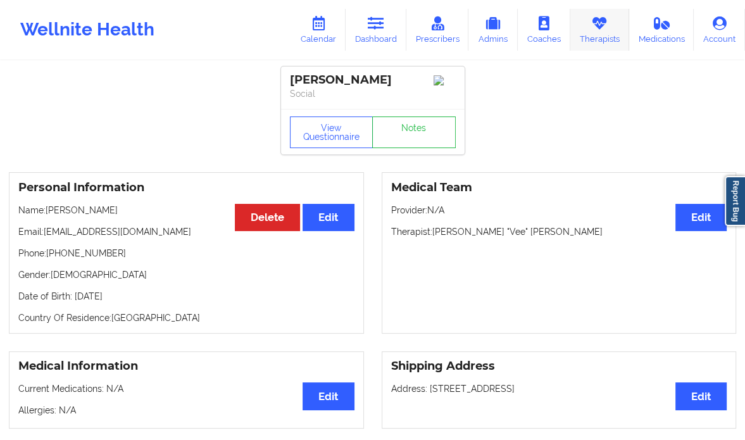
click at [603, 35] on link "Therapists" at bounding box center [599, 30] width 59 height 42
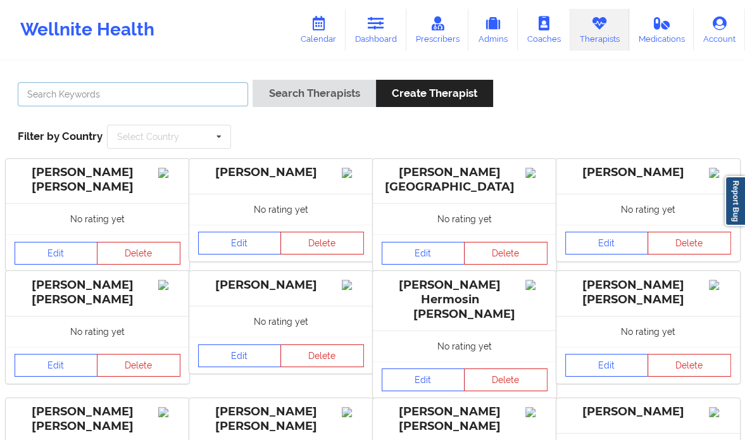
click at [148, 96] on input "text" at bounding box center [133, 94] width 230 height 24
paste input "[PERSON_NAME]"
type input "[PERSON_NAME]"
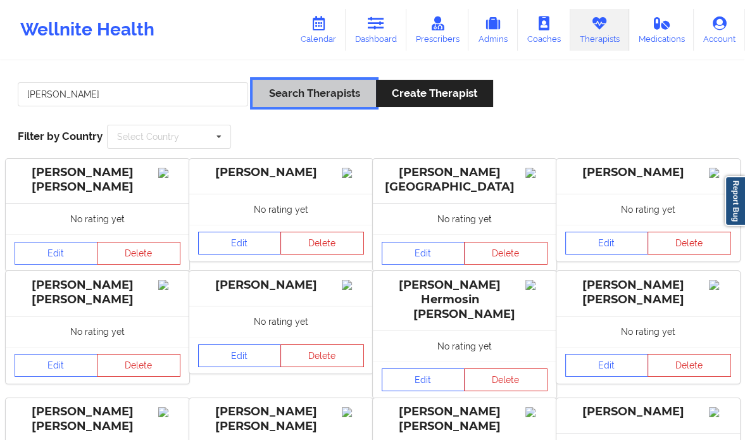
click at [296, 89] on button "Search Therapists" at bounding box center [314, 93] width 123 height 27
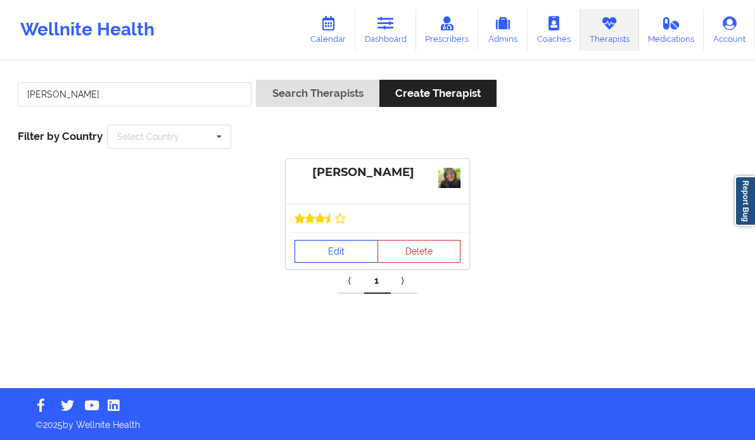
click at [327, 250] on link "Edit" at bounding box center [336, 251] width 84 height 23
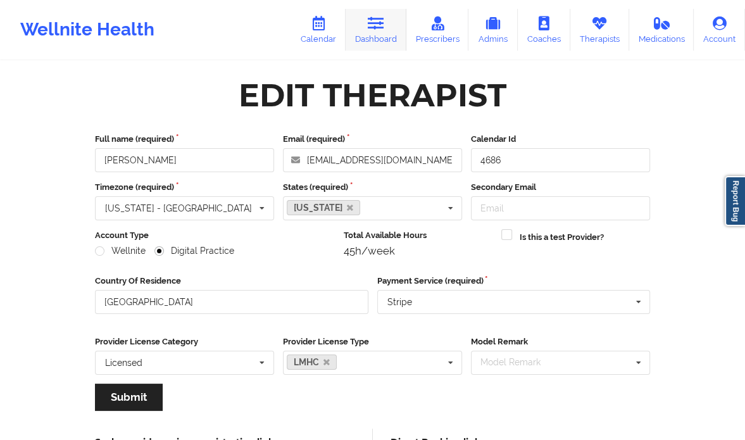
click at [380, 27] on icon at bounding box center [376, 23] width 16 height 14
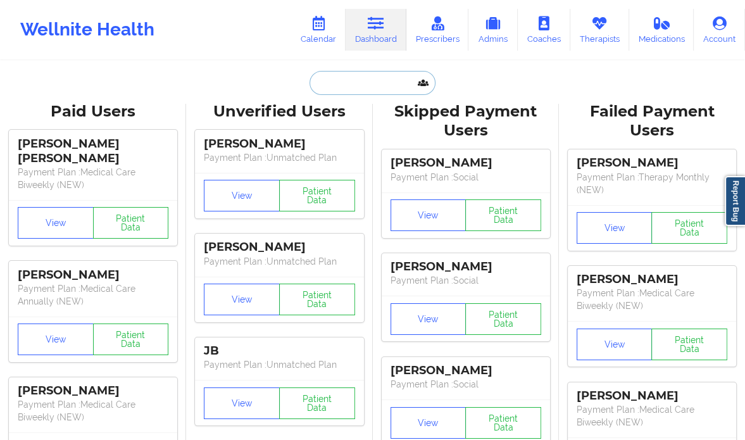
click at [342, 84] on input "text" at bounding box center [372, 83] width 125 height 24
paste input "[PERSON_NAME]"
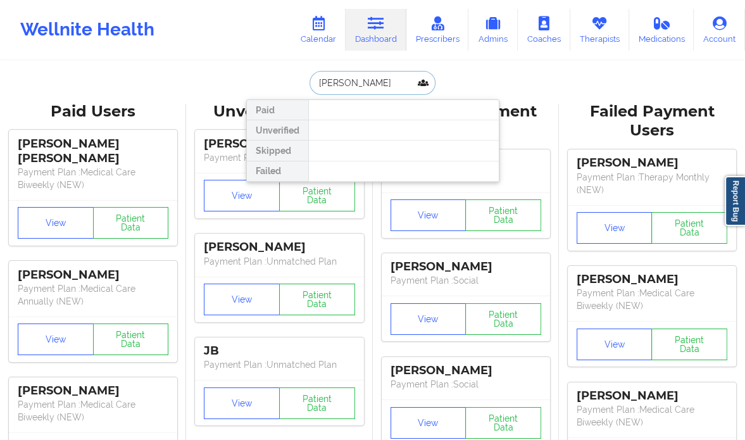
click at [363, 84] on input "[PERSON_NAME]" at bounding box center [372, 83] width 125 height 24
paste input "DOUNYA BOURISS"
click at [314, 84] on input "DOUNYA BOURISS" at bounding box center [372, 83] width 125 height 24
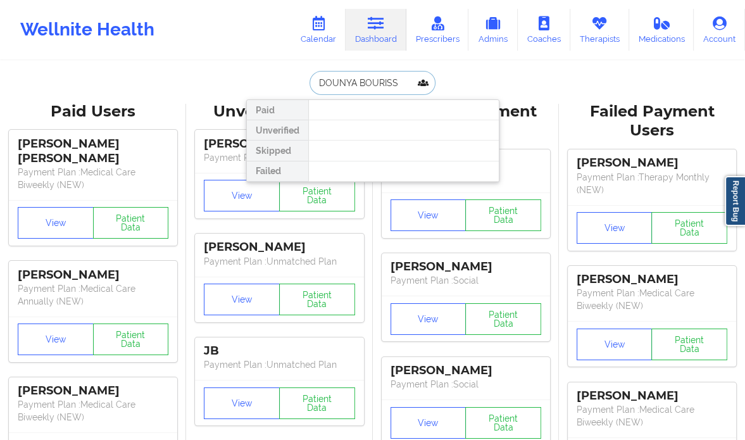
click at [401, 80] on input "DOUNYA BOURISS" at bounding box center [372, 83] width 125 height 24
click at [342, 82] on input "DOUNYA BOURISS" at bounding box center [372, 83] width 125 height 24
paste input "dounya.bouriss@gmail.com"
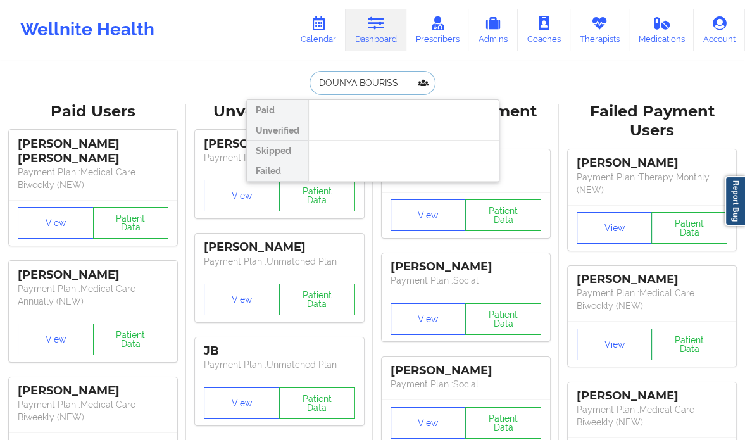
type input "dounya.bouriss@gmail.com"
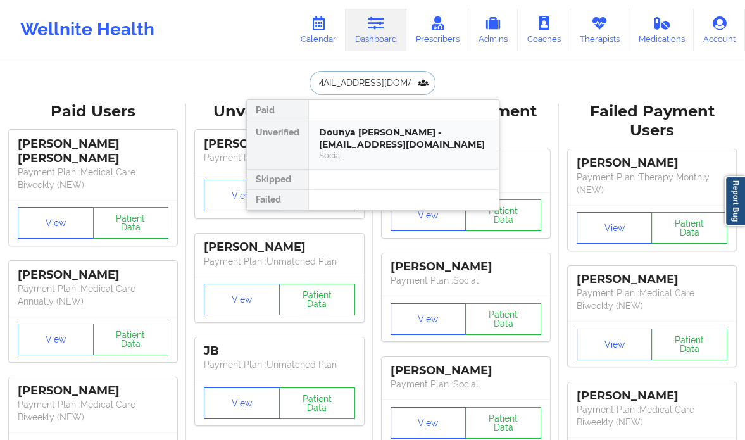
click at [466, 145] on div "Dounya Alia Bouriss - dounya.bouriss@gmail.com" at bounding box center [404, 138] width 170 height 23
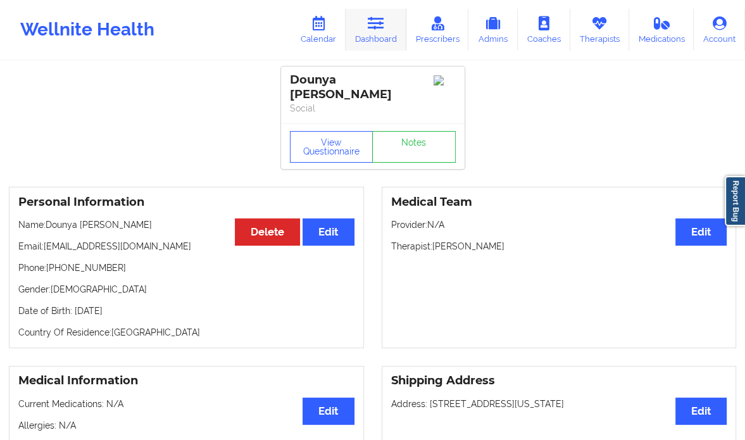
click at [382, 35] on link "Dashboard" at bounding box center [376, 30] width 61 height 42
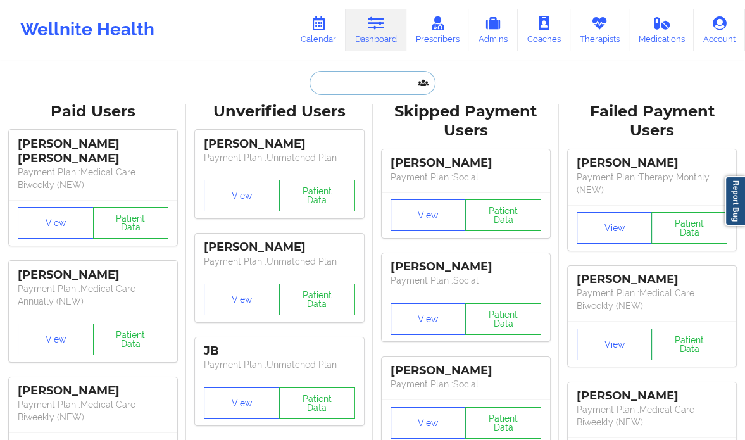
click at [370, 89] on input "text" at bounding box center [372, 83] width 125 height 24
paste input "[PERSON_NAME]"
type input "[PERSON_NAME]"
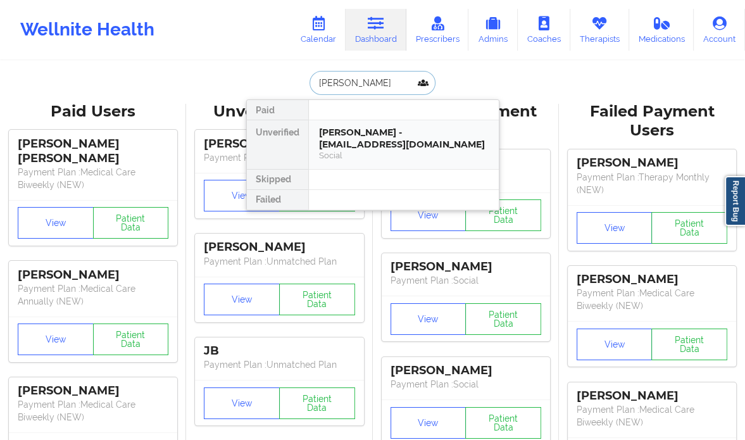
click at [448, 132] on div "Makenna Suhrbier - modemmakenna@gmail.com" at bounding box center [404, 138] width 170 height 23
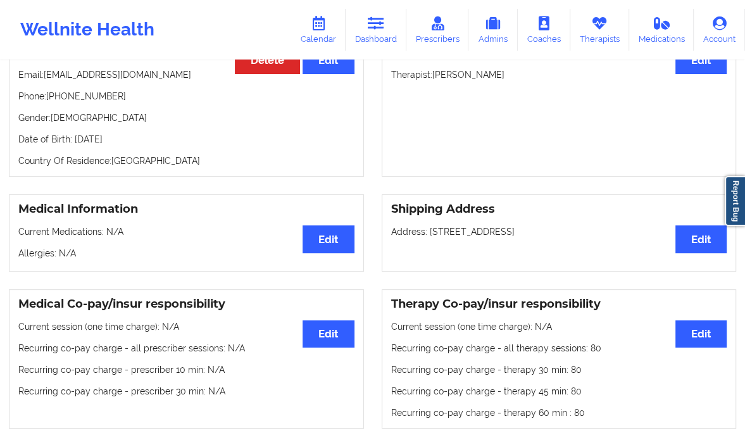
scroll to position [157, 0]
click at [603, 33] on link "Therapists" at bounding box center [599, 30] width 59 height 42
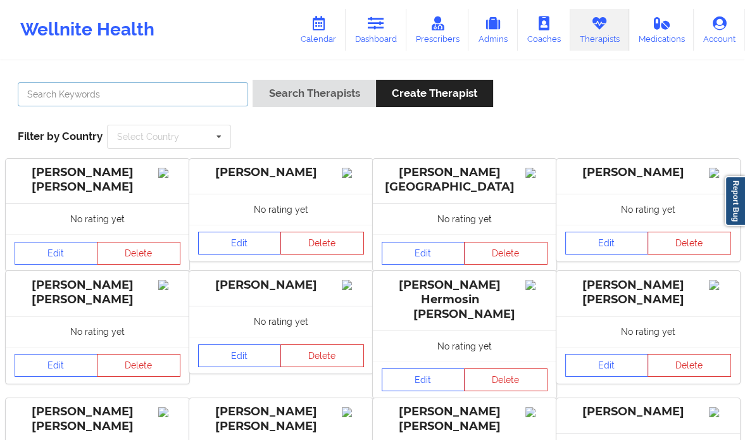
click at [160, 96] on input "text" at bounding box center [133, 94] width 230 height 24
paste input "[PERSON_NAME]"
type input "[PERSON_NAME]"
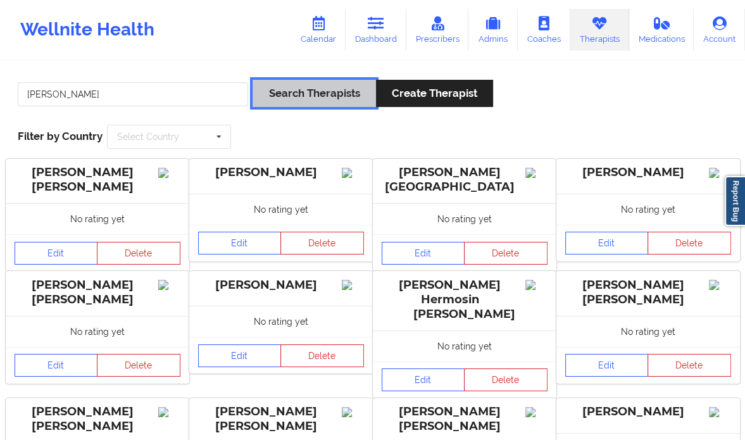
click at [317, 98] on button "Search Therapists" at bounding box center [314, 93] width 123 height 27
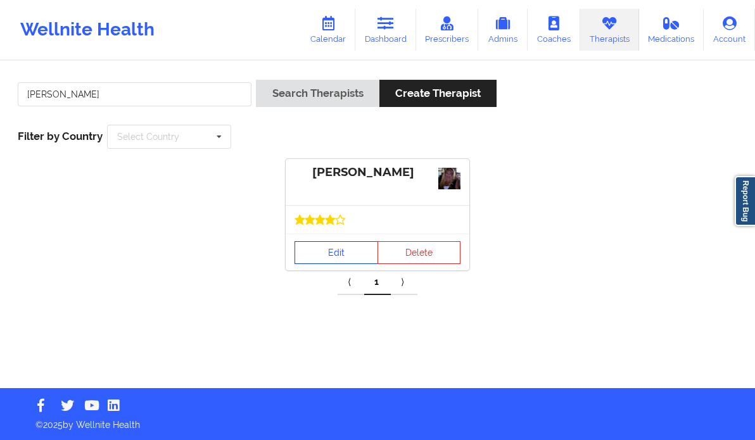
click at [319, 255] on link "Edit" at bounding box center [336, 252] width 84 height 23
